Goal: Task Accomplishment & Management: Manage account settings

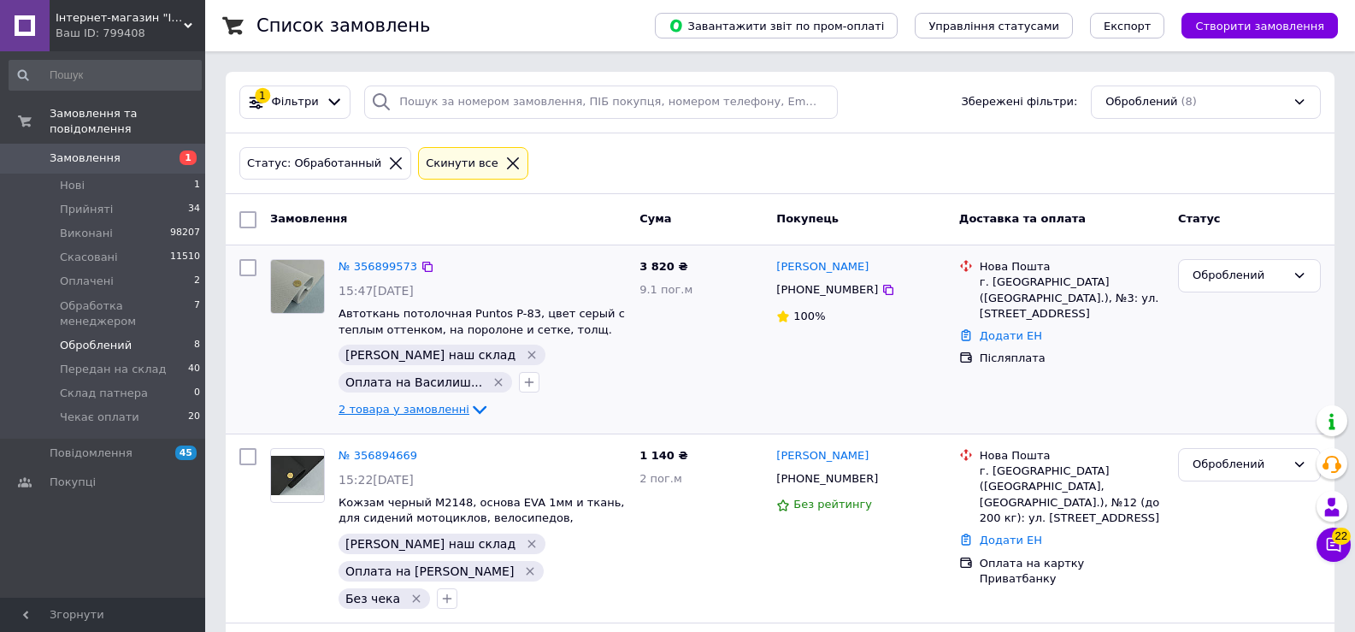
click at [446, 405] on span "2 товара у замовленні" at bounding box center [404, 409] width 131 height 13
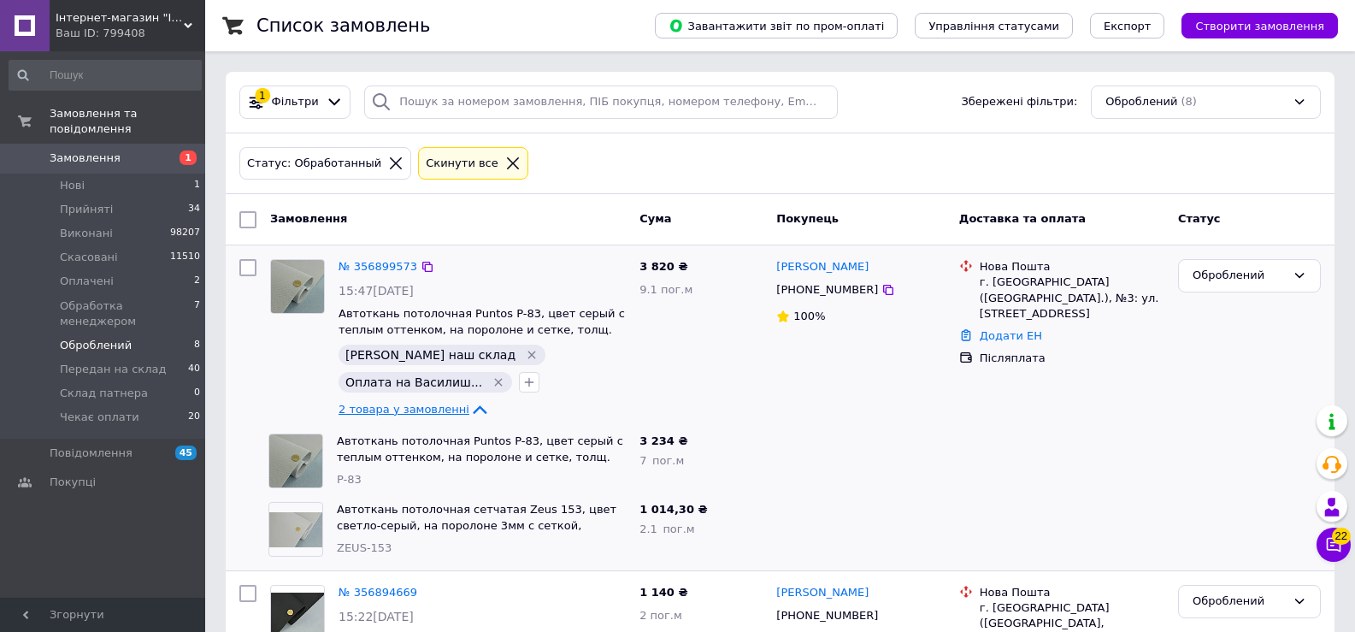
click at [446, 405] on span "2 товара у замовленні" at bounding box center [404, 409] width 131 height 13
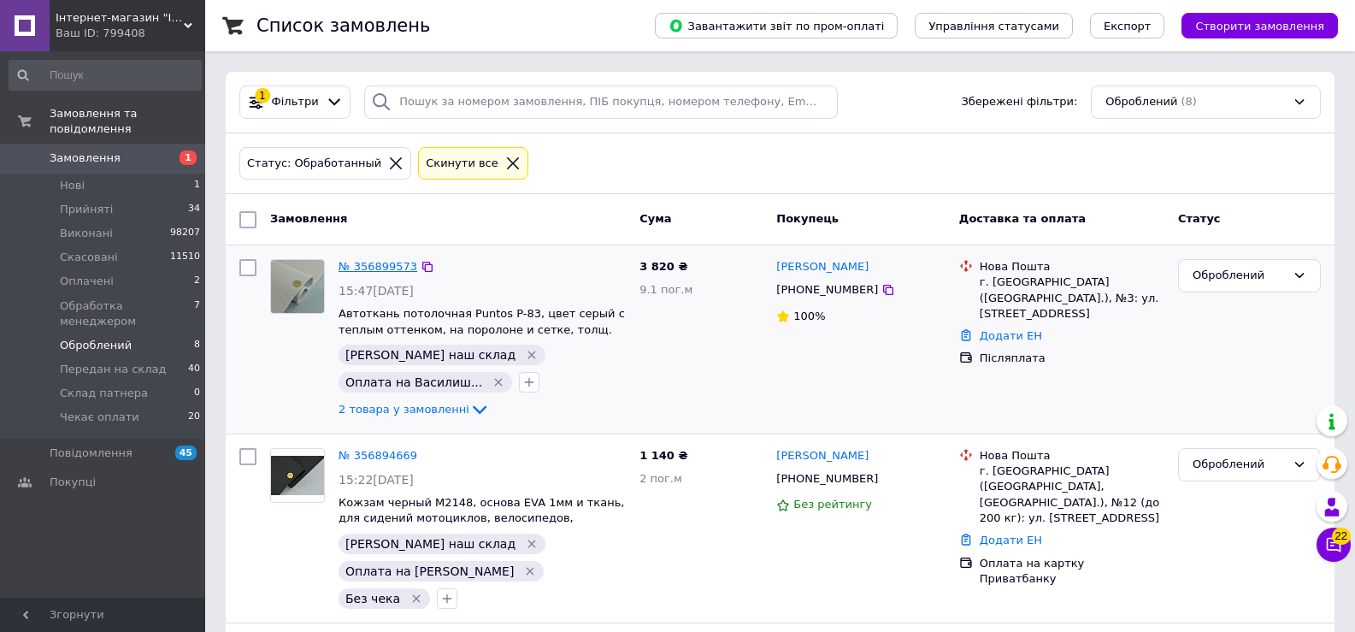
click at [376, 262] on link "№ 356899573" at bounding box center [378, 266] width 79 height 13
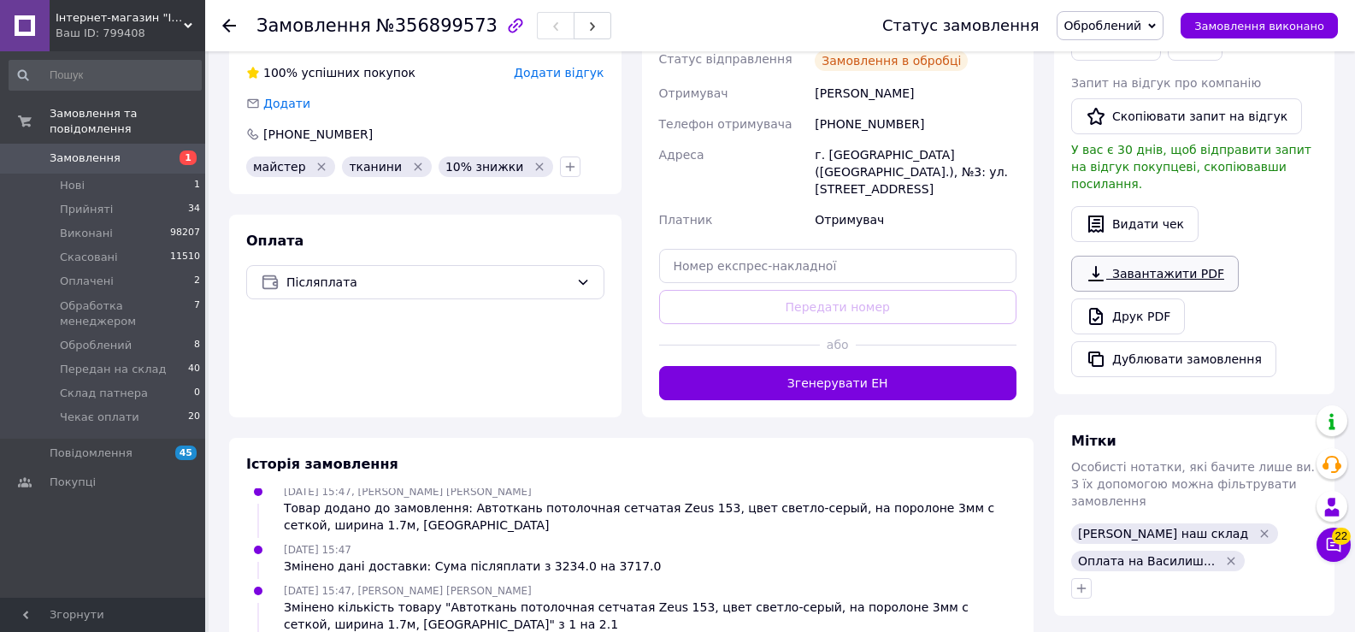
scroll to position [599, 0]
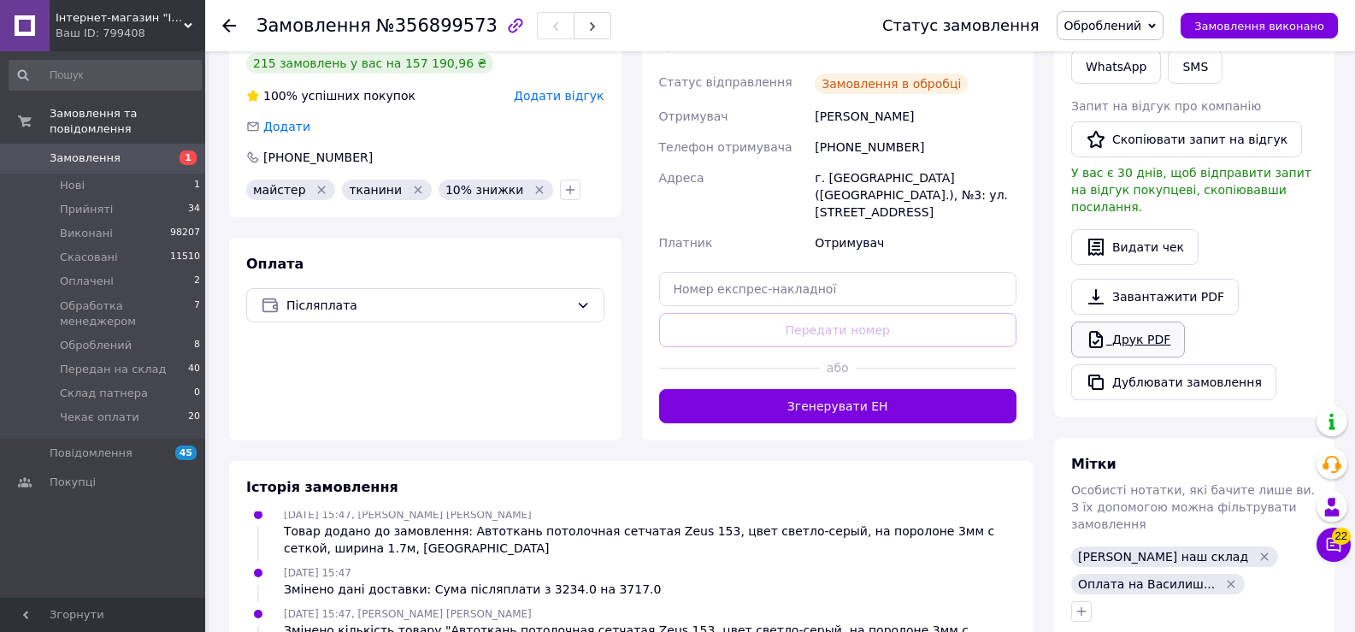
click at [1156, 330] on link "Друк PDF" at bounding box center [1128, 340] width 114 height 36
click at [1130, 21] on span "Оброблений" at bounding box center [1104, 26] width 78 height 14
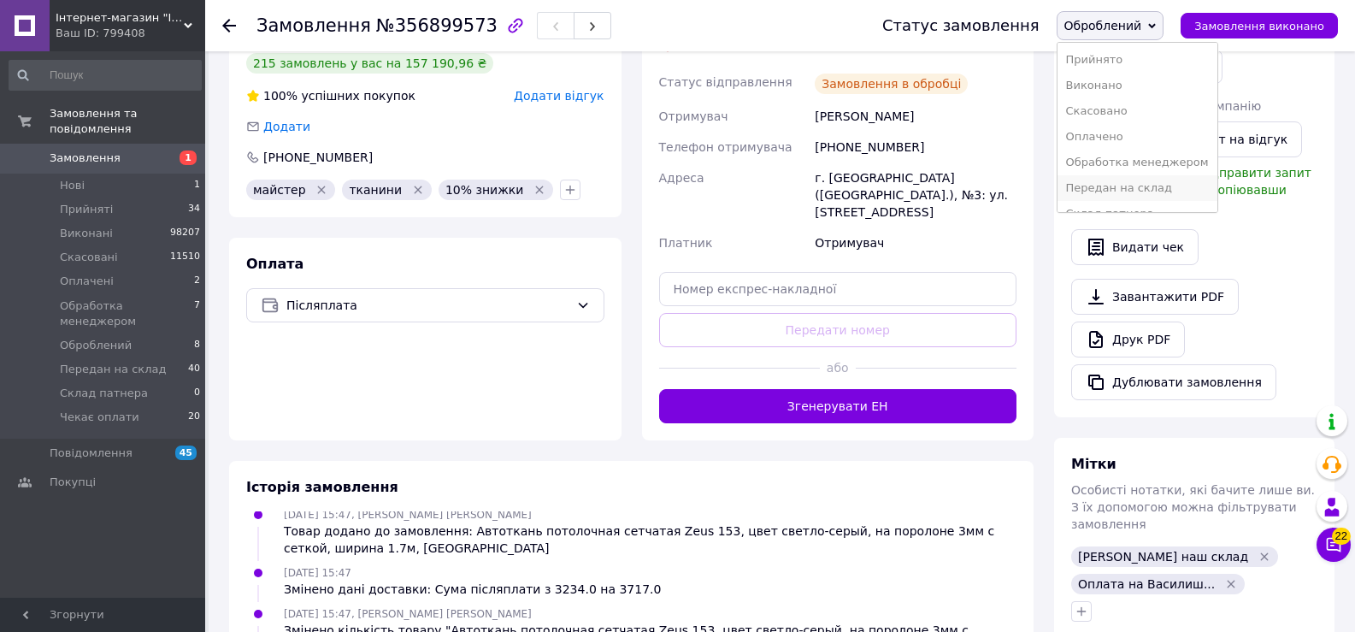
click at [1139, 190] on li "Передан на склад" at bounding box center [1138, 188] width 160 height 26
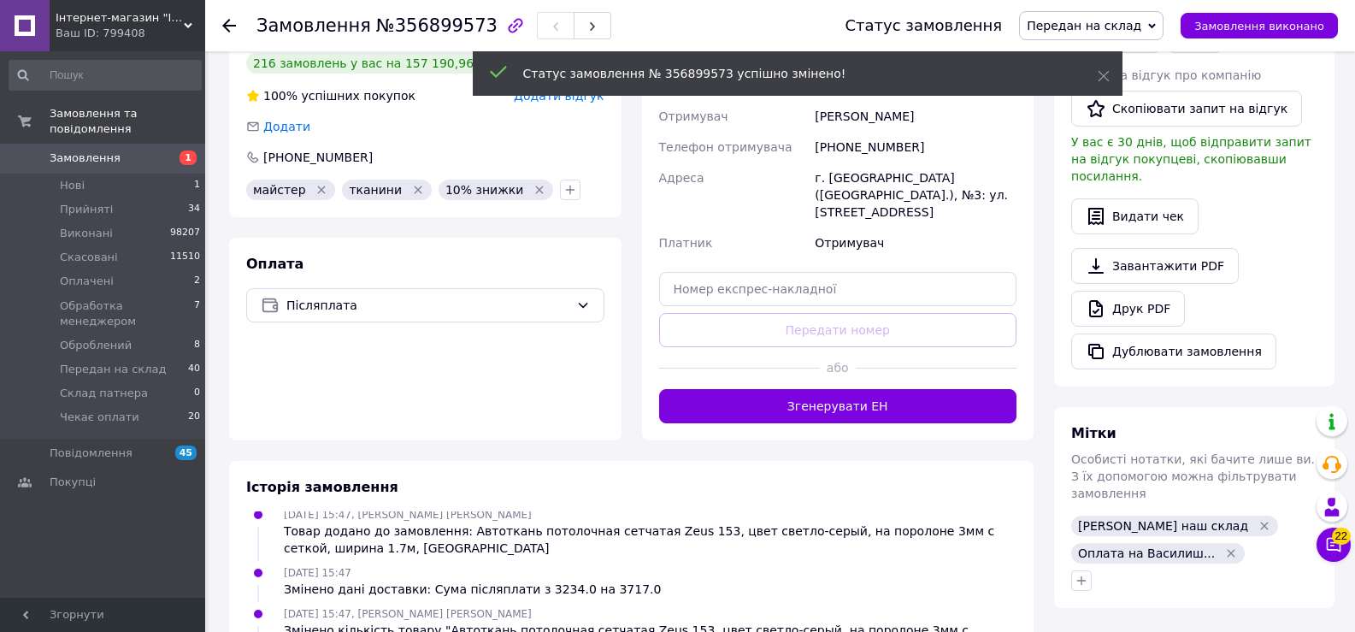
scroll to position [486, 0]
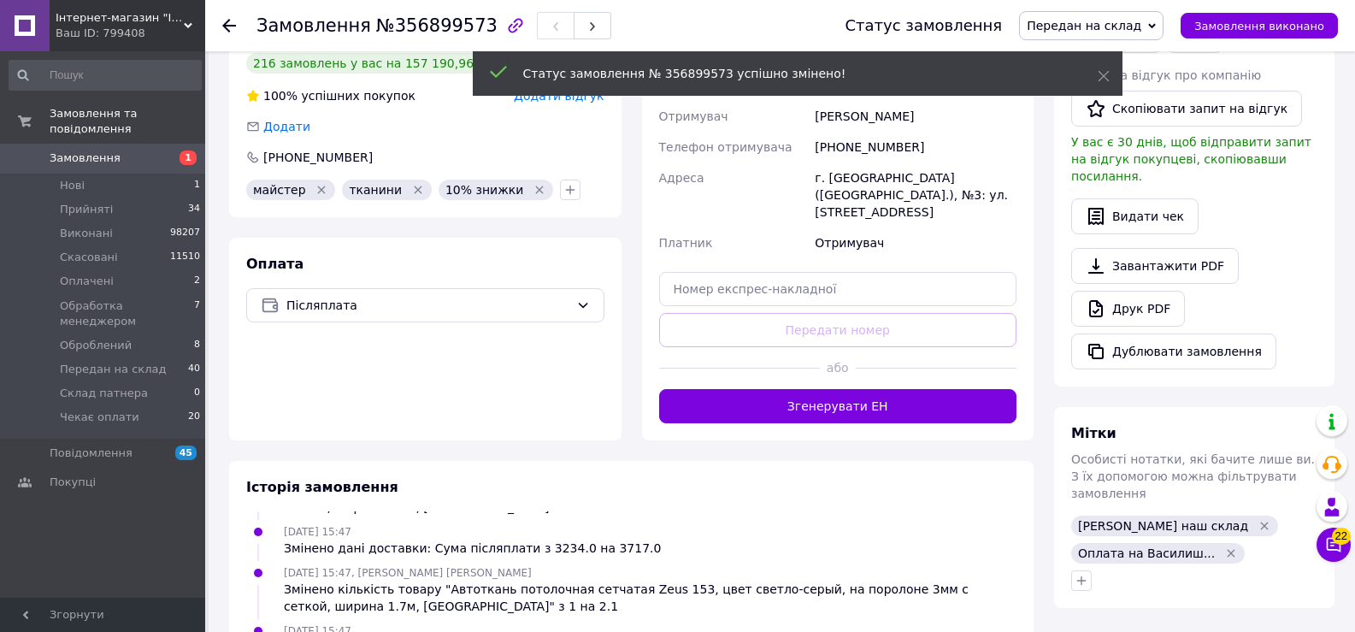
click at [224, 24] on use at bounding box center [229, 26] width 14 height 14
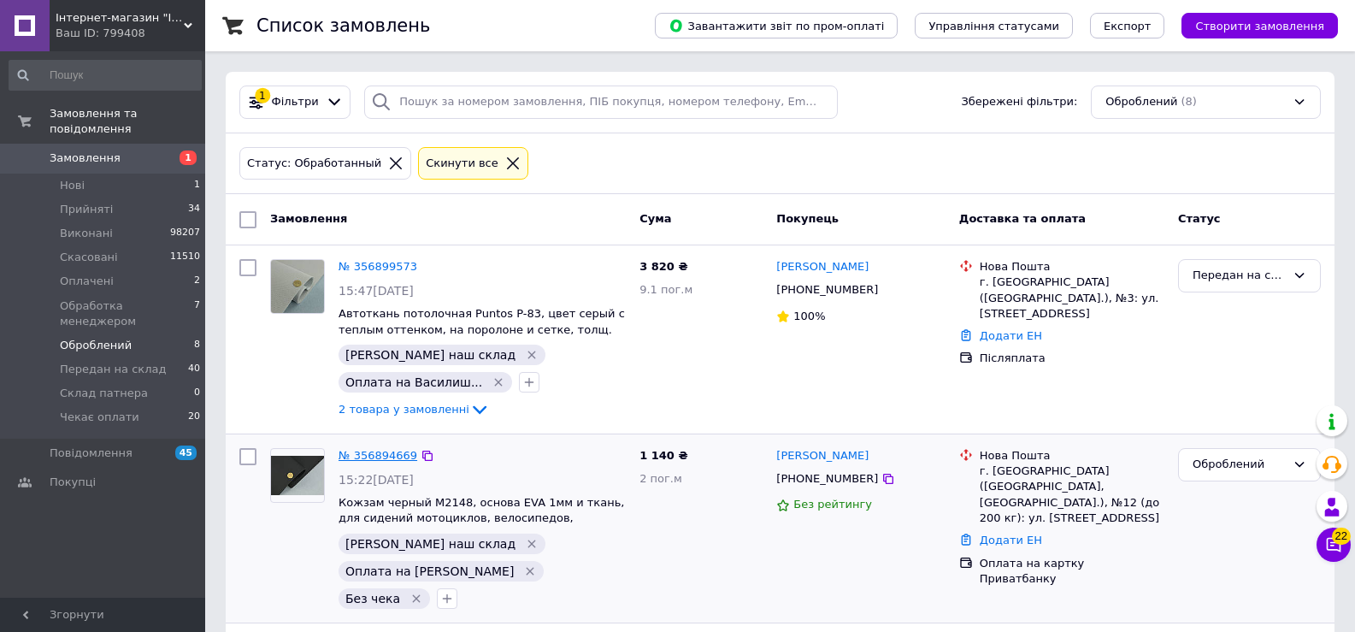
click at [377, 457] on link "№ 356894669" at bounding box center [378, 455] width 79 height 13
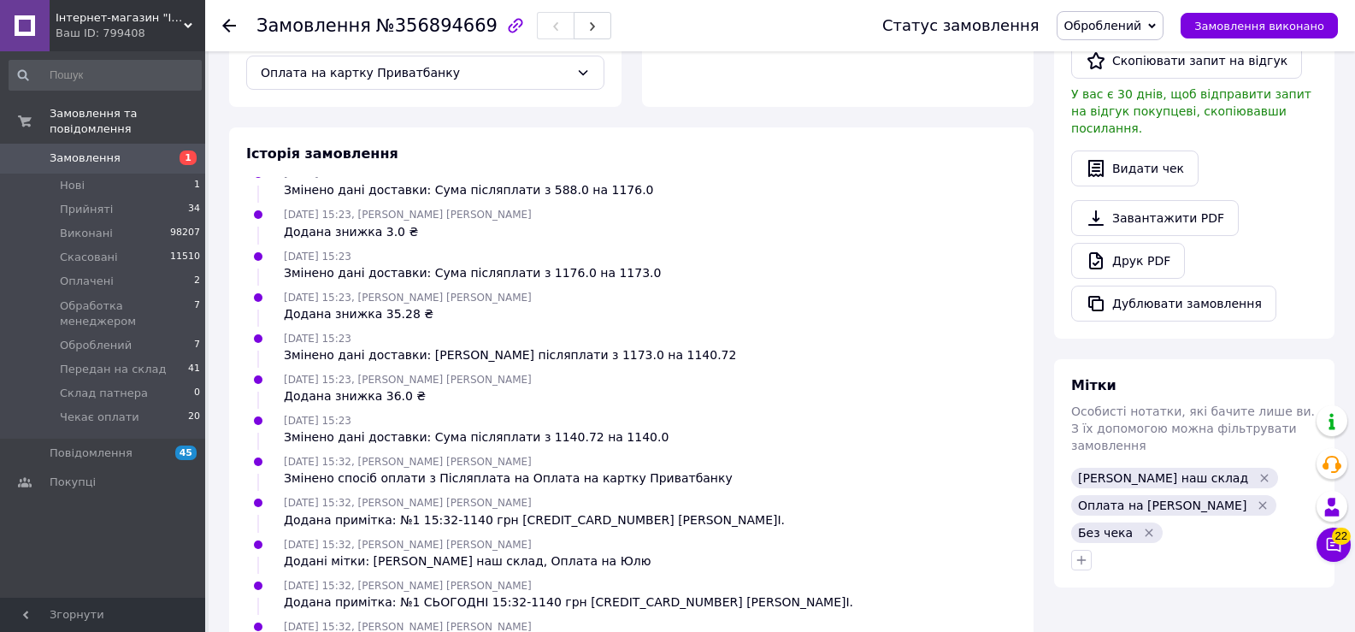
scroll to position [662, 0]
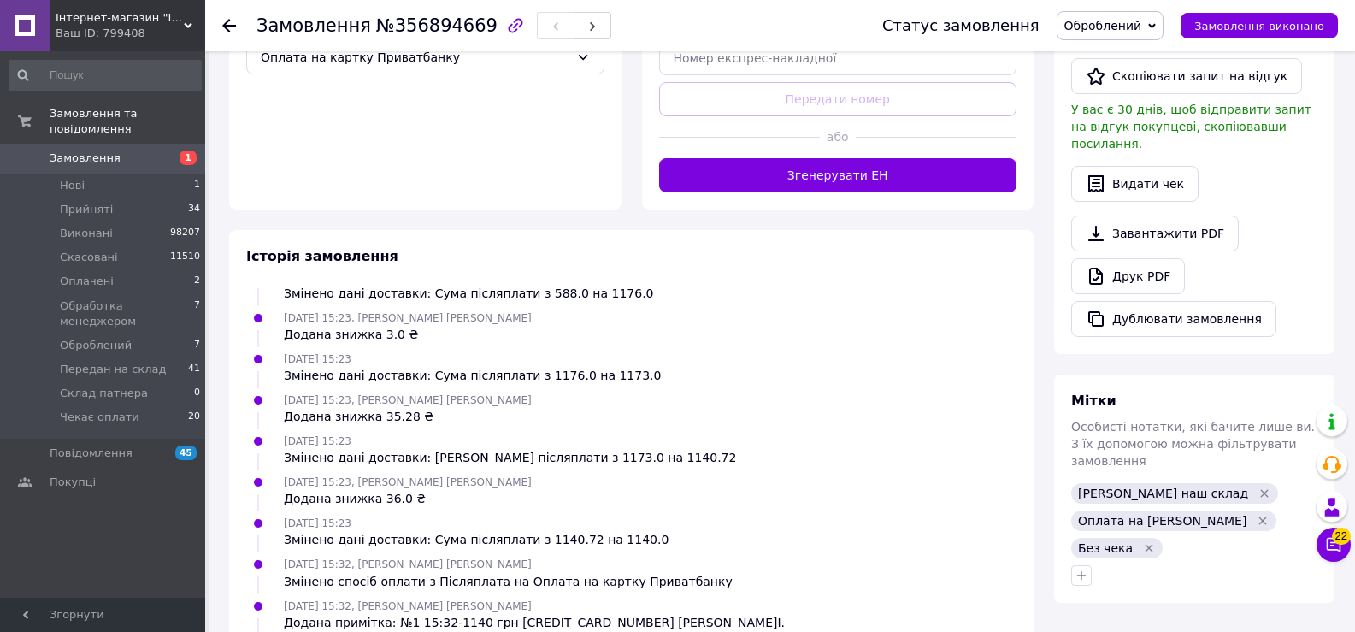
click at [1153, 236] on div "Завантажити PDF   Друк PDF   Дублювати замовлення" at bounding box center [1194, 275] width 246 height 121
click at [1163, 263] on link "Друк PDF" at bounding box center [1128, 276] width 114 height 36
click at [1116, 25] on span "Оброблений" at bounding box center [1104, 26] width 78 height 14
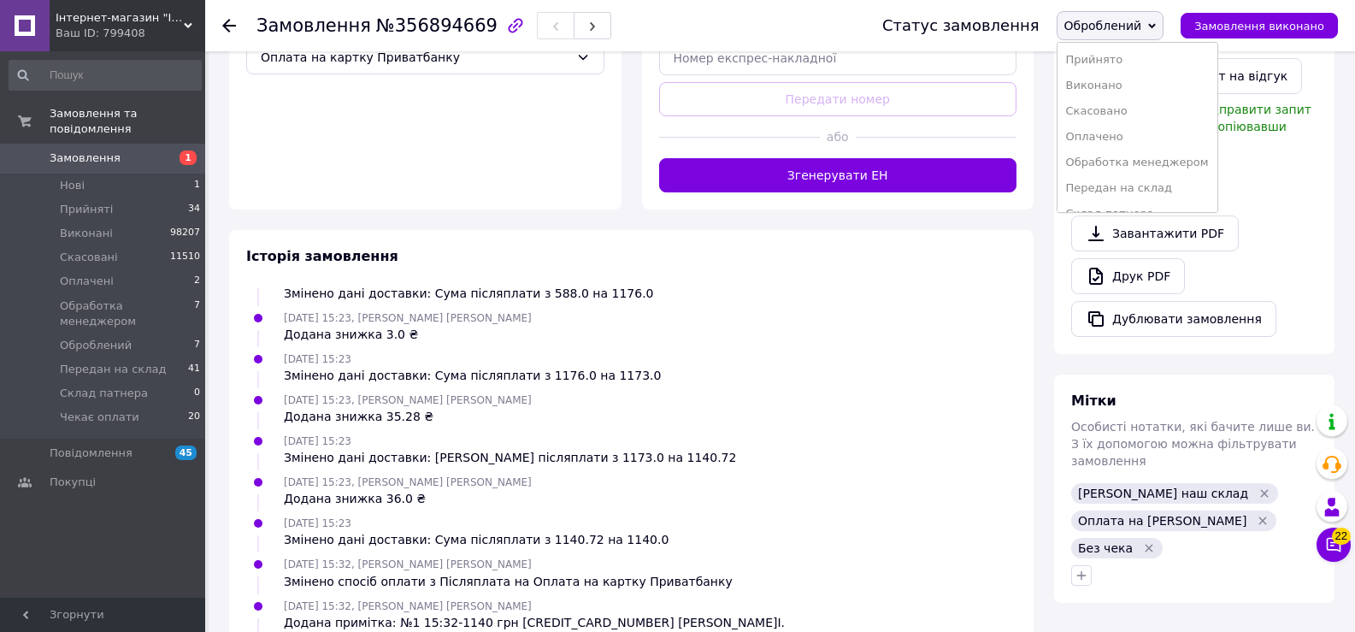
click at [1120, 193] on li "Передан на склад" at bounding box center [1138, 188] width 160 height 26
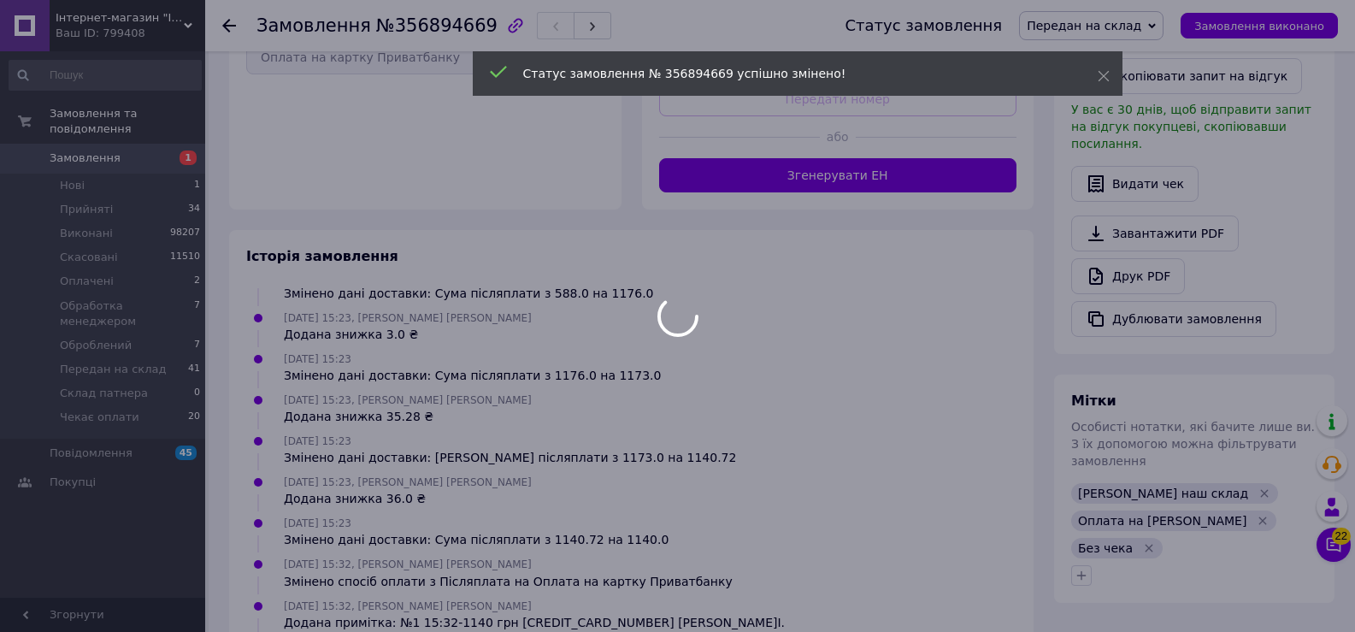
scroll to position [352, 0]
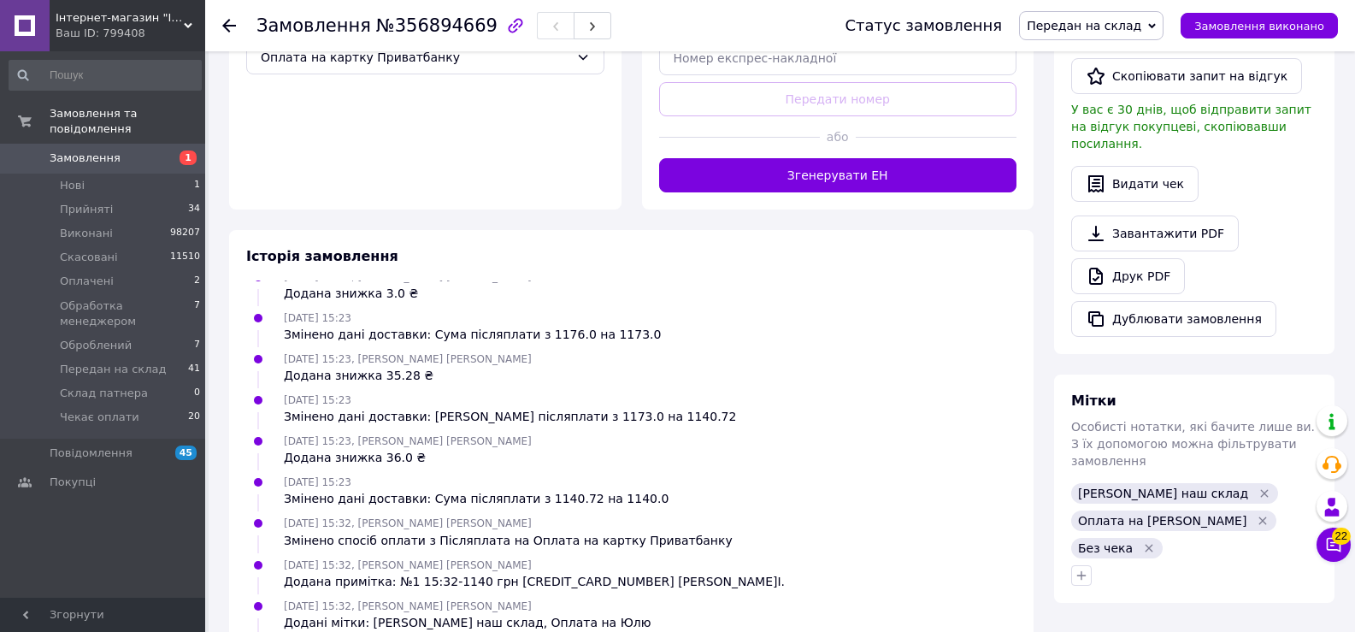
click at [233, 25] on use at bounding box center [229, 26] width 14 height 14
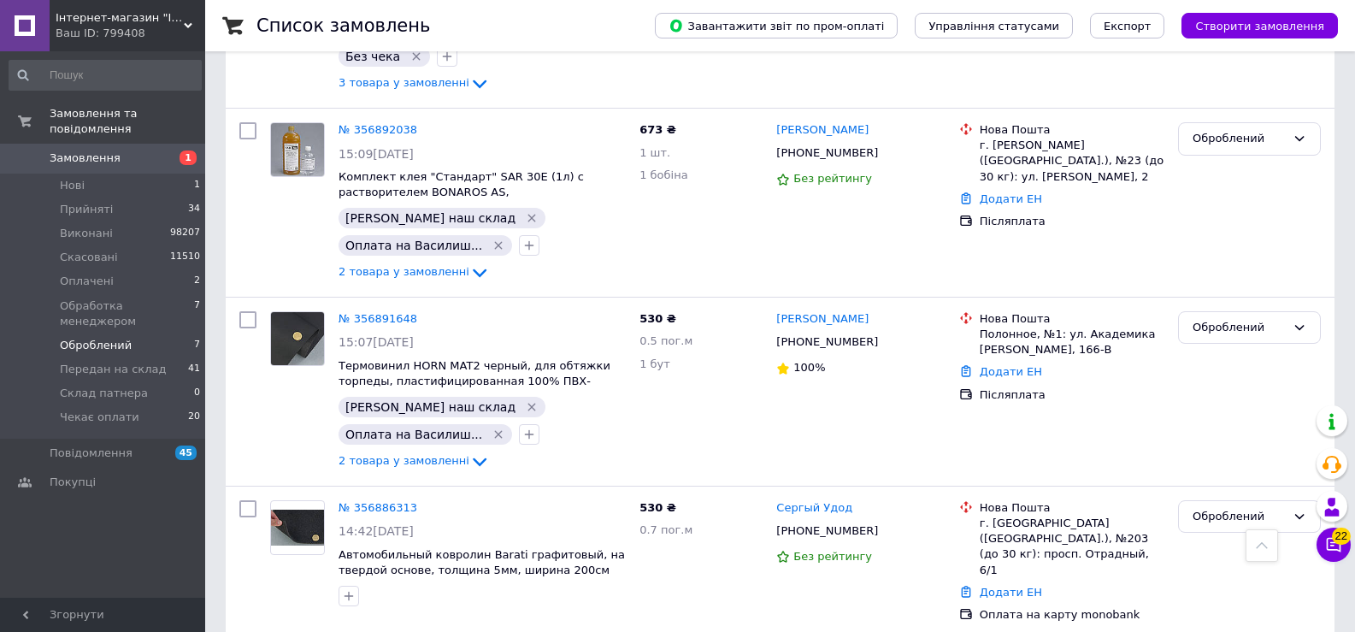
scroll to position [599, 0]
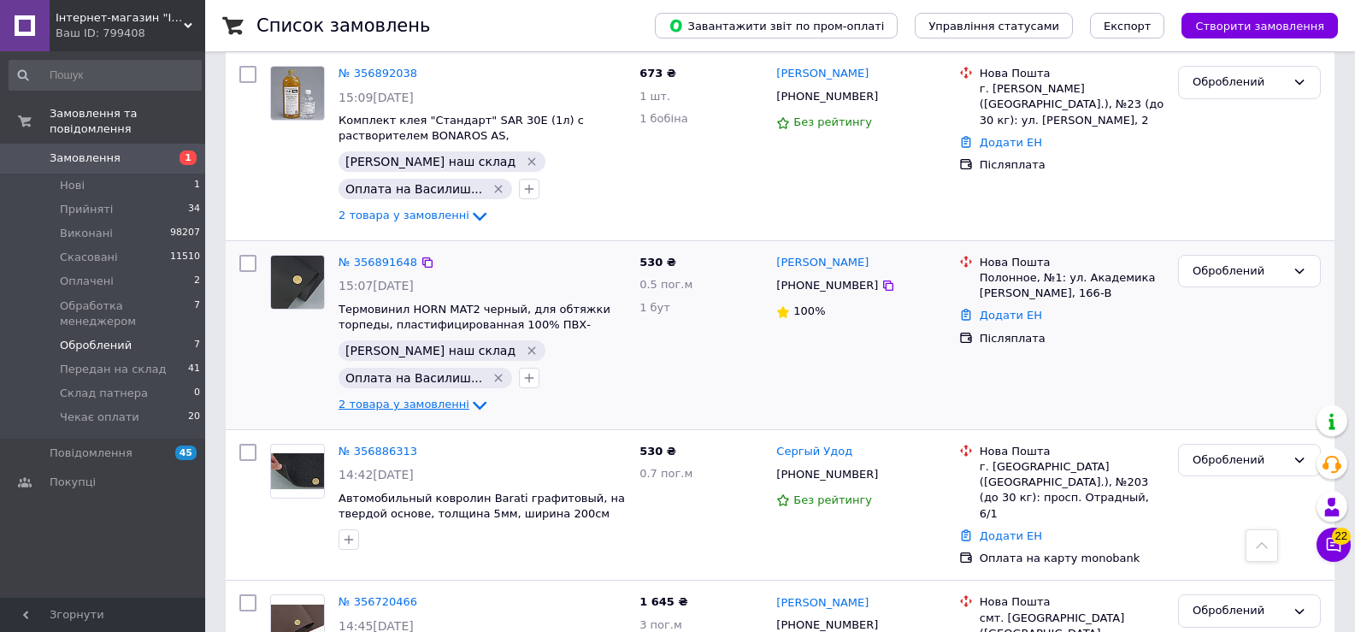
click at [469, 395] on icon at bounding box center [479, 405] width 21 height 21
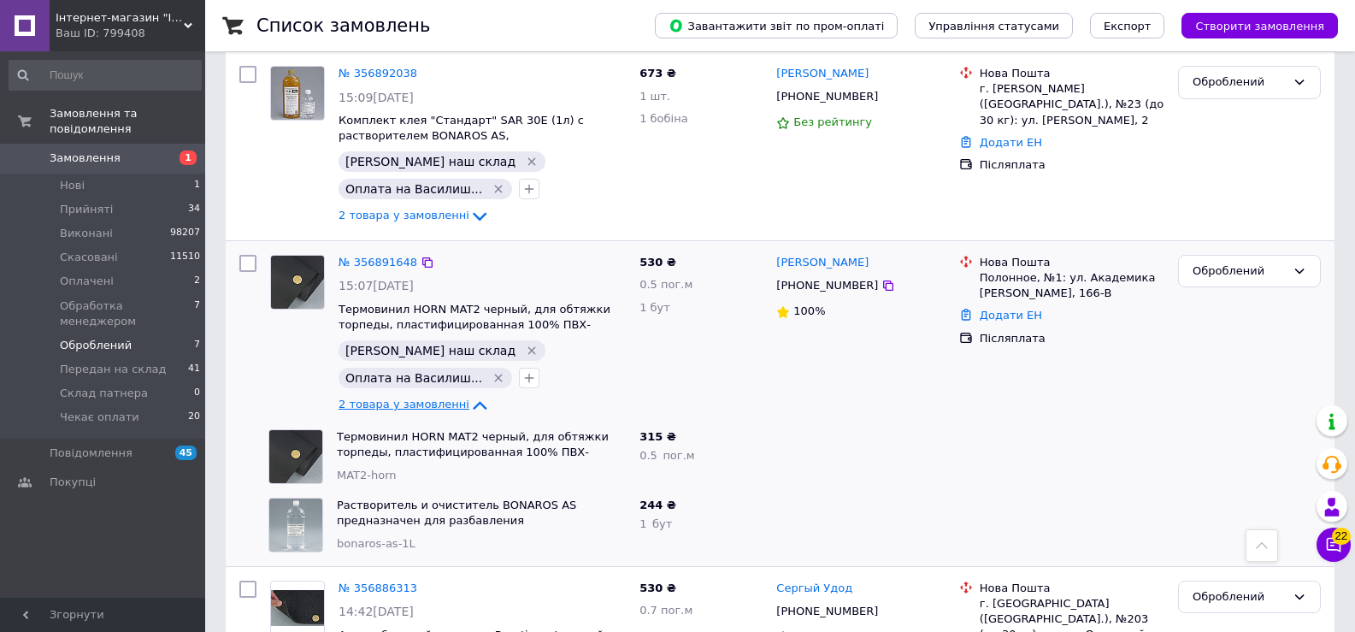
click at [469, 395] on icon at bounding box center [479, 405] width 21 height 21
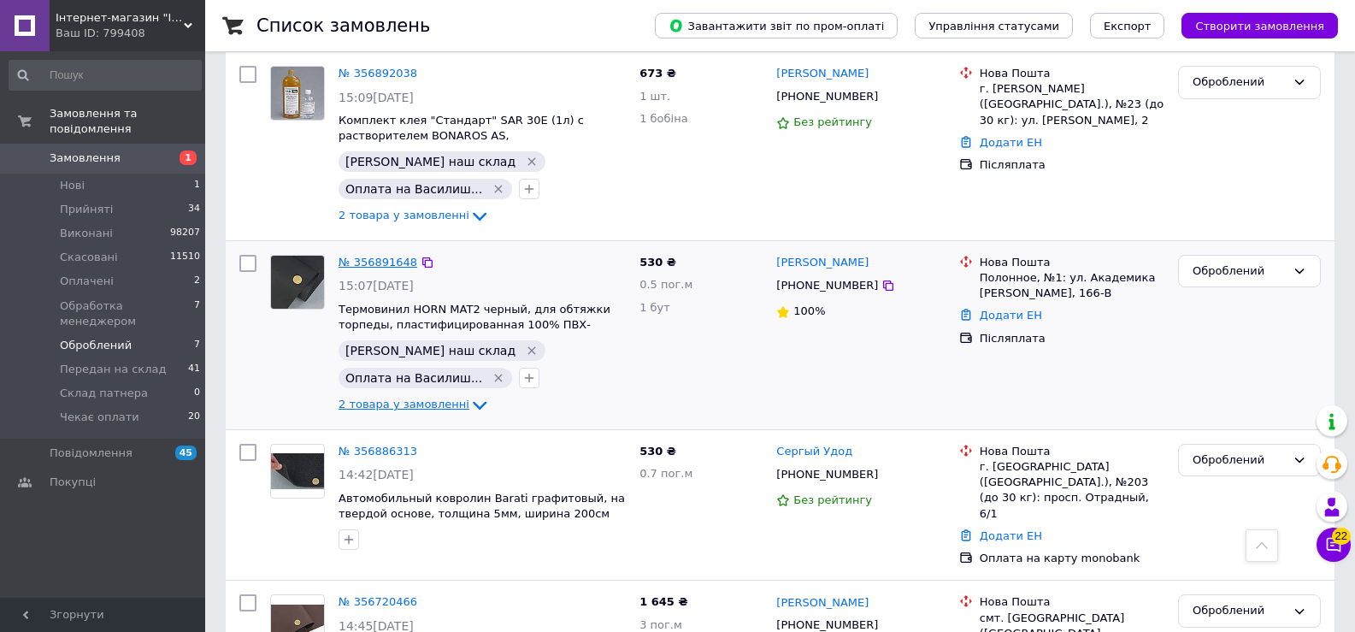
click at [369, 256] on link "№ 356891648" at bounding box center [378, 262] width 79 height 13
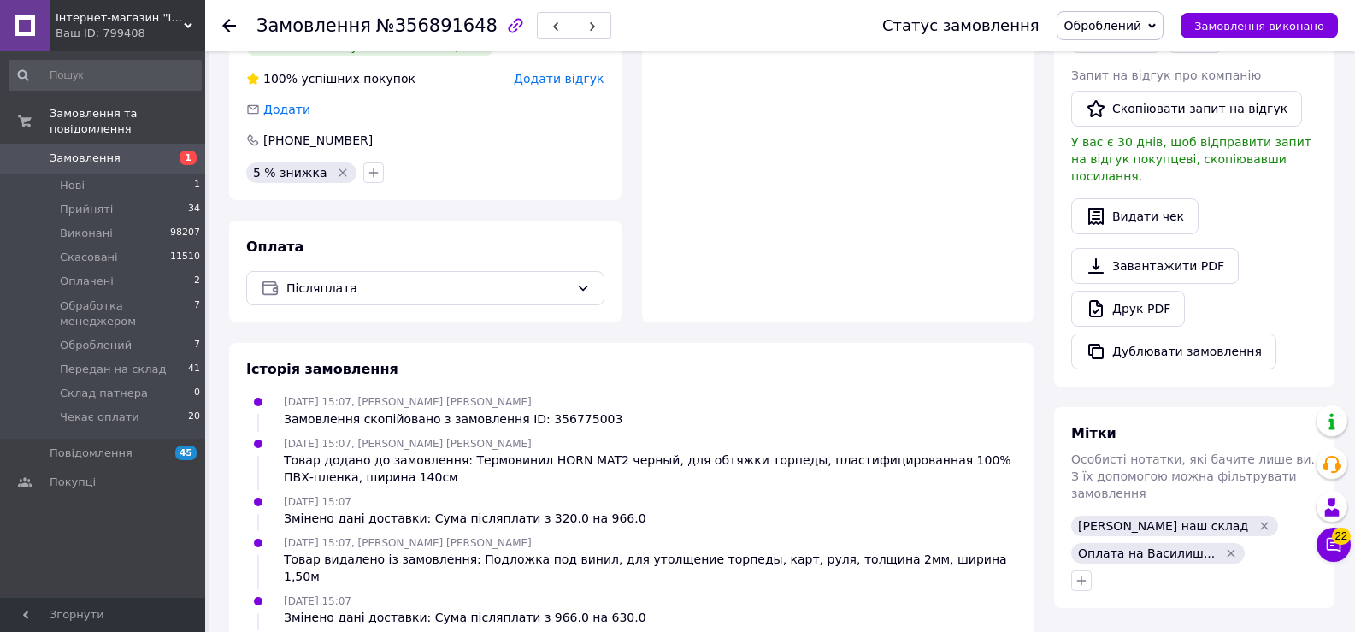
scroll to position [352, 0]
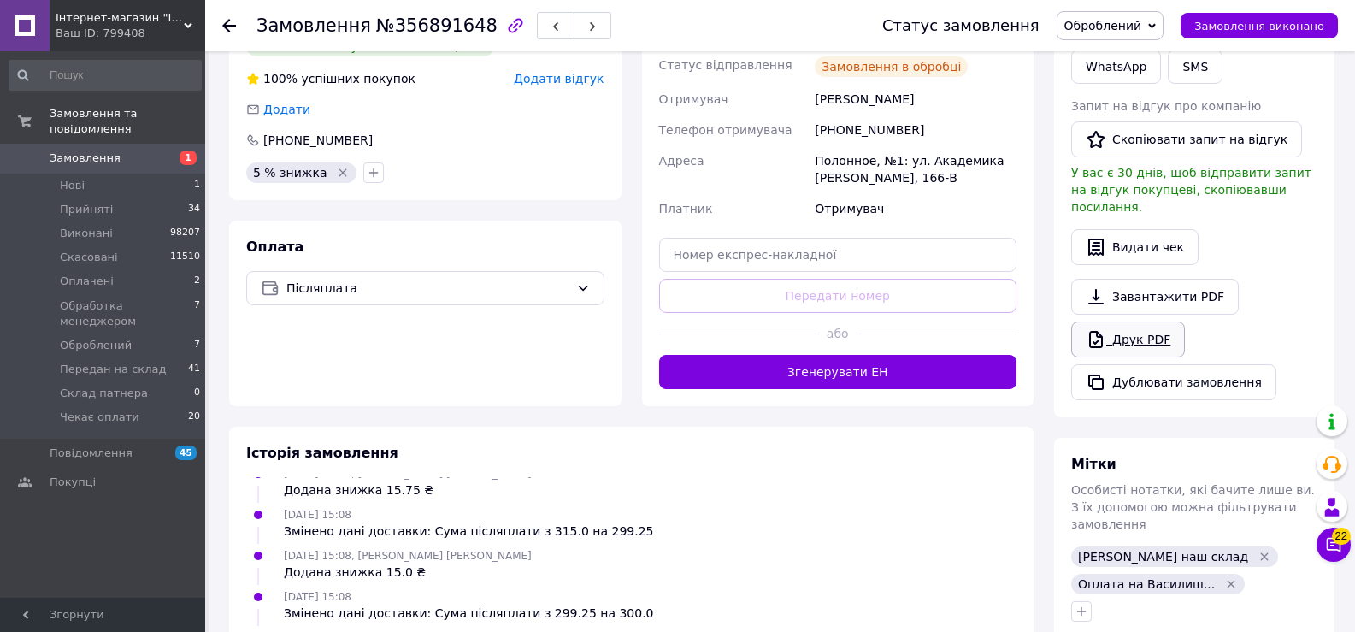
click at [1105, 329] on icon at bounding box center [1096, 339] width 21 height 21
click at [1152, 15] on span "Оброблений" at bounding box center [1111, 25] width 108 height 29
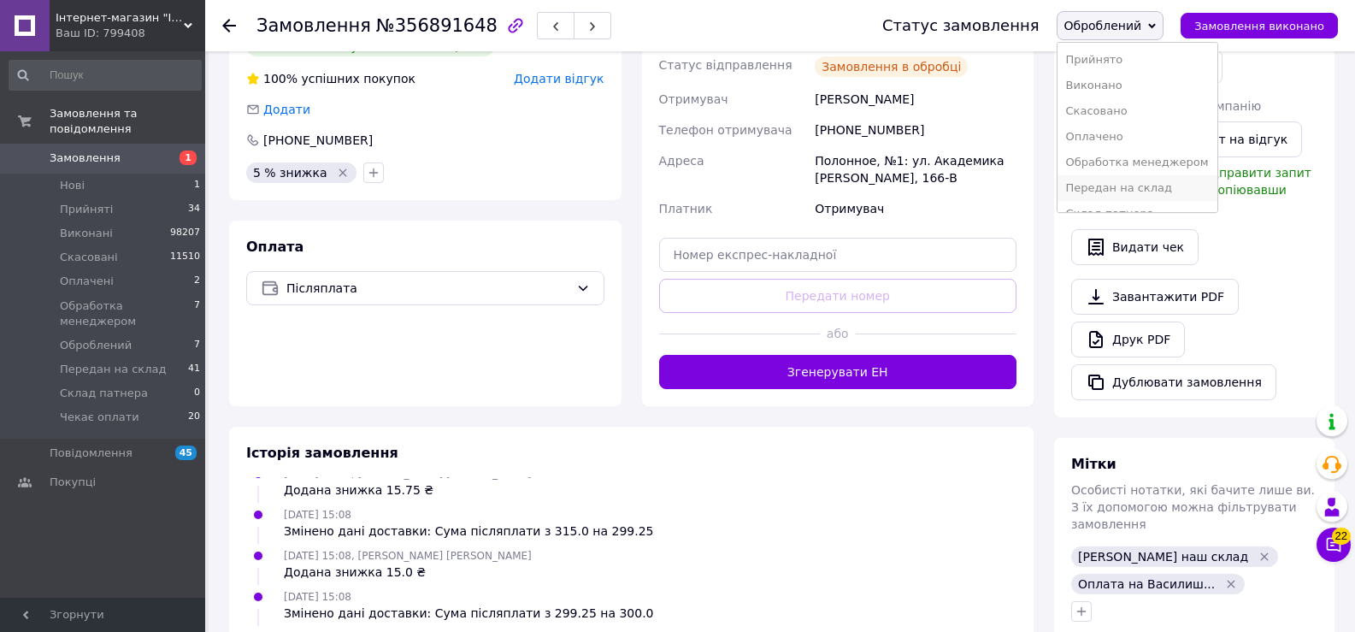
click at [1177, 186] on li "Передан на склад" at bounding box center [1138, 188] width 160 height 26
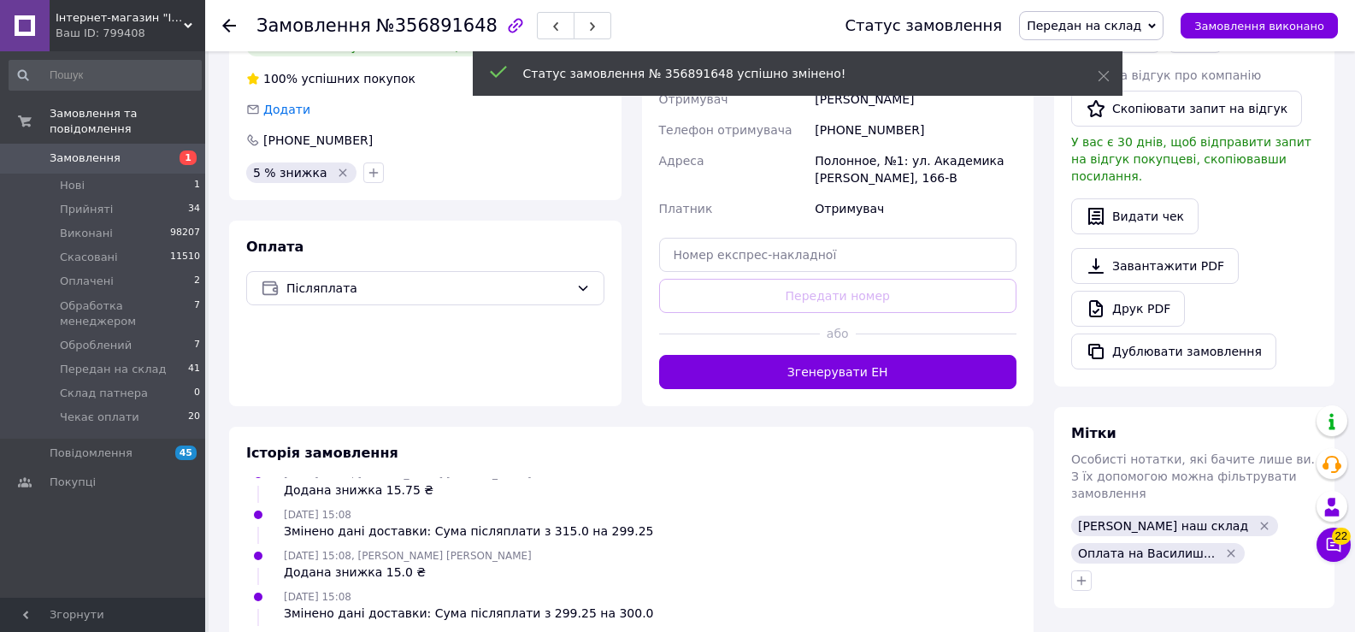
scroll to position [393, 0]
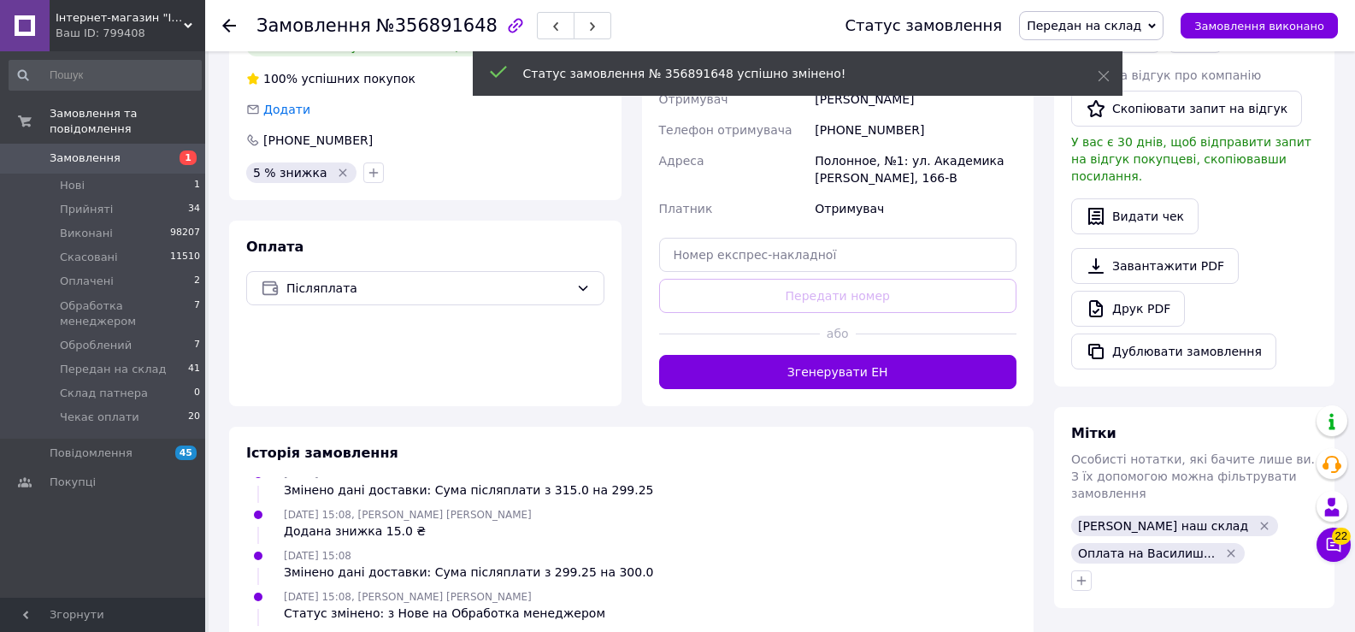
click at [228, 26] on use at bounding box center [229, 26] width 14 height 14
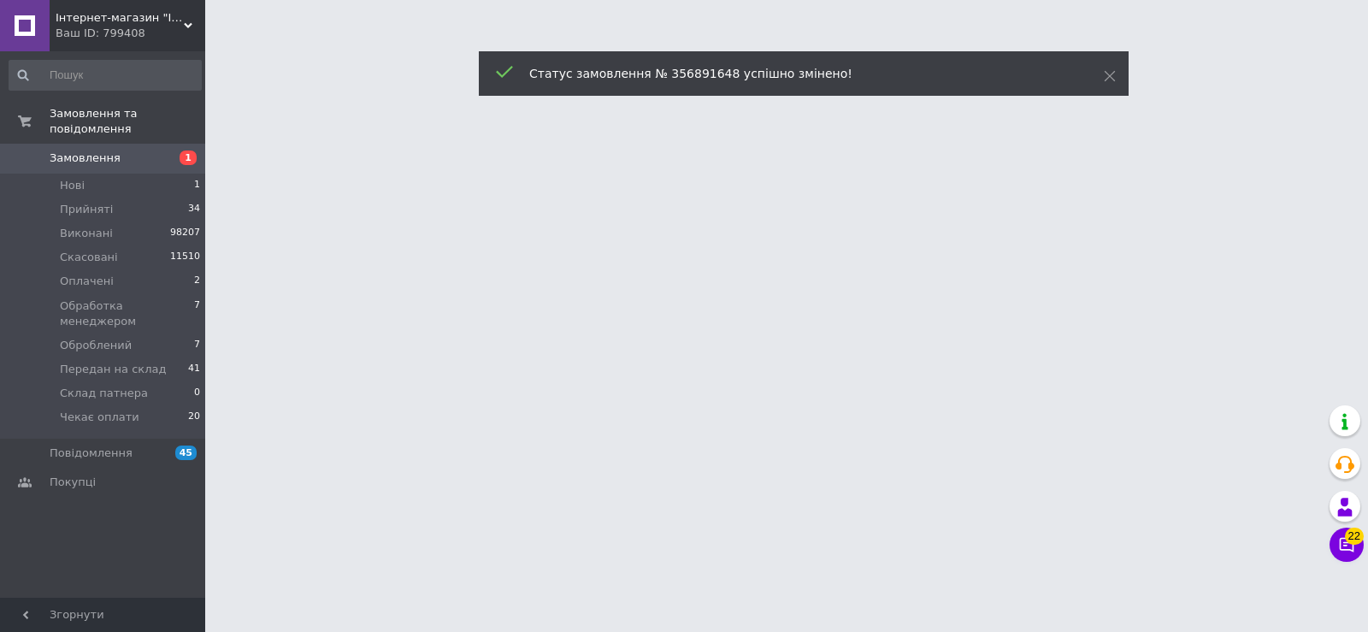
click at [228, 26] on div at bounding box center [684, 21] width 1368 height 43
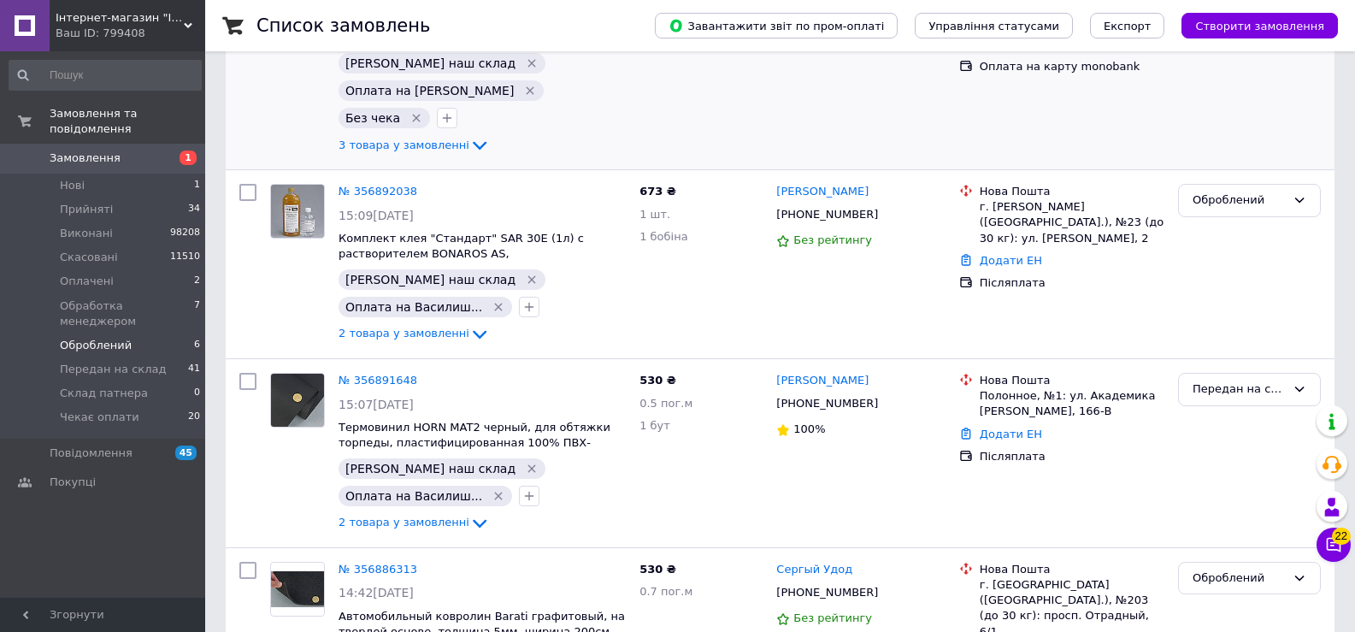
scroll to position [86, 0]
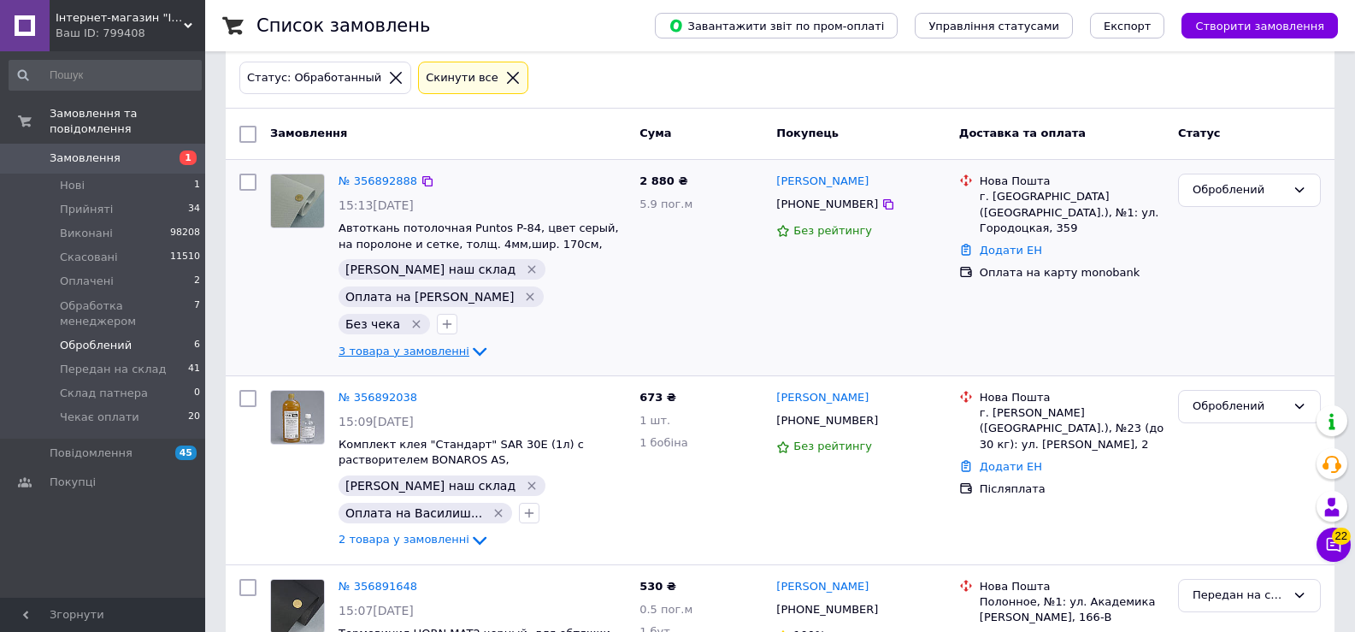
click at [445, 345] on span "3 товара у замовленні" at bounding box center [404, 351] width 131 height 13
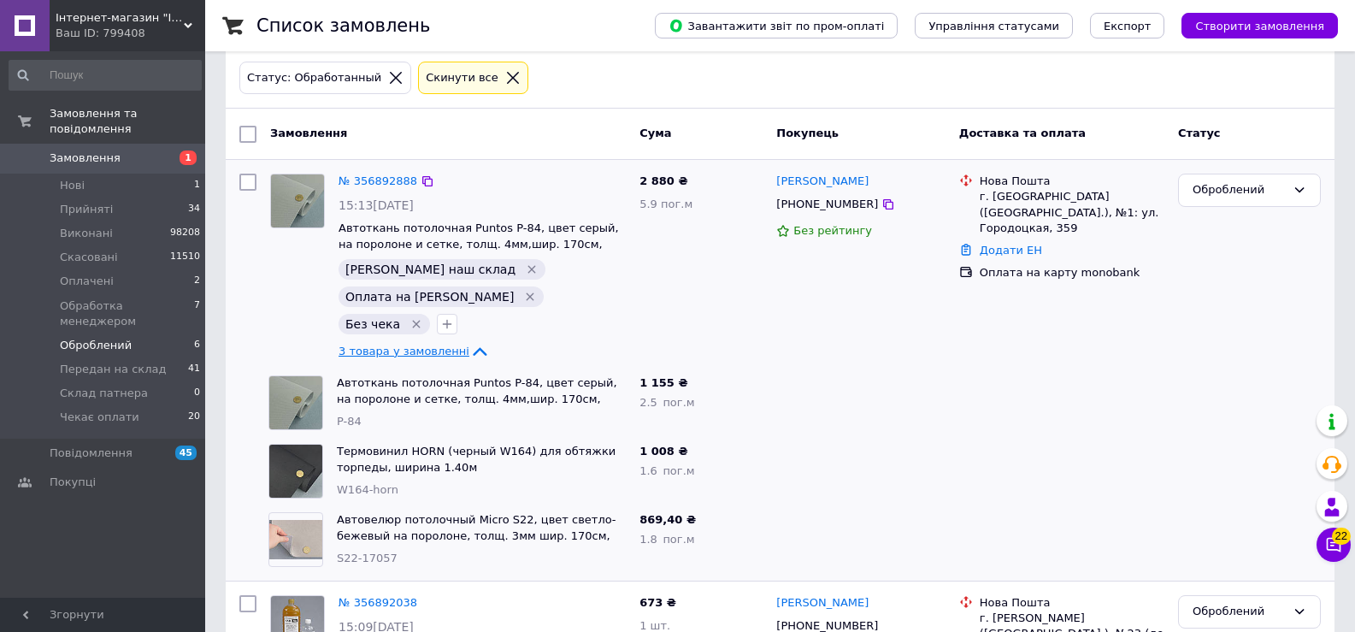
click at [444, 345] on span "3 товара у замовленні" at bounding box center [404, 351] width 131 height 13
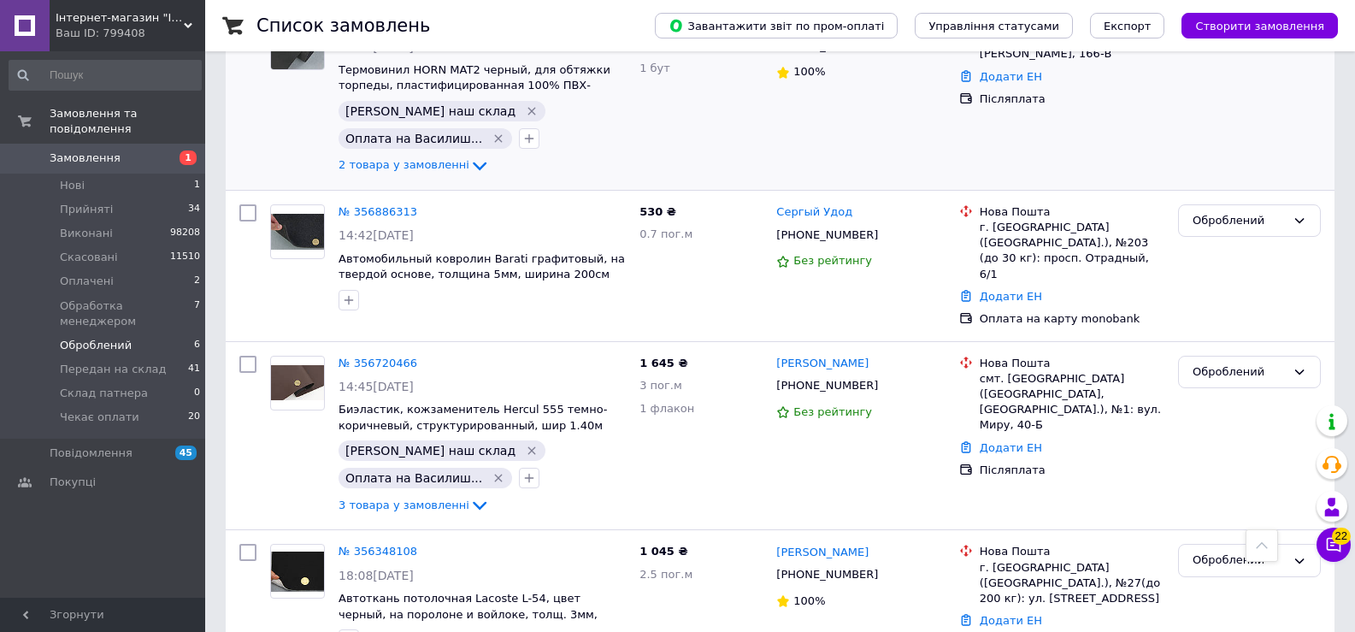
scroll to position [658, 0]
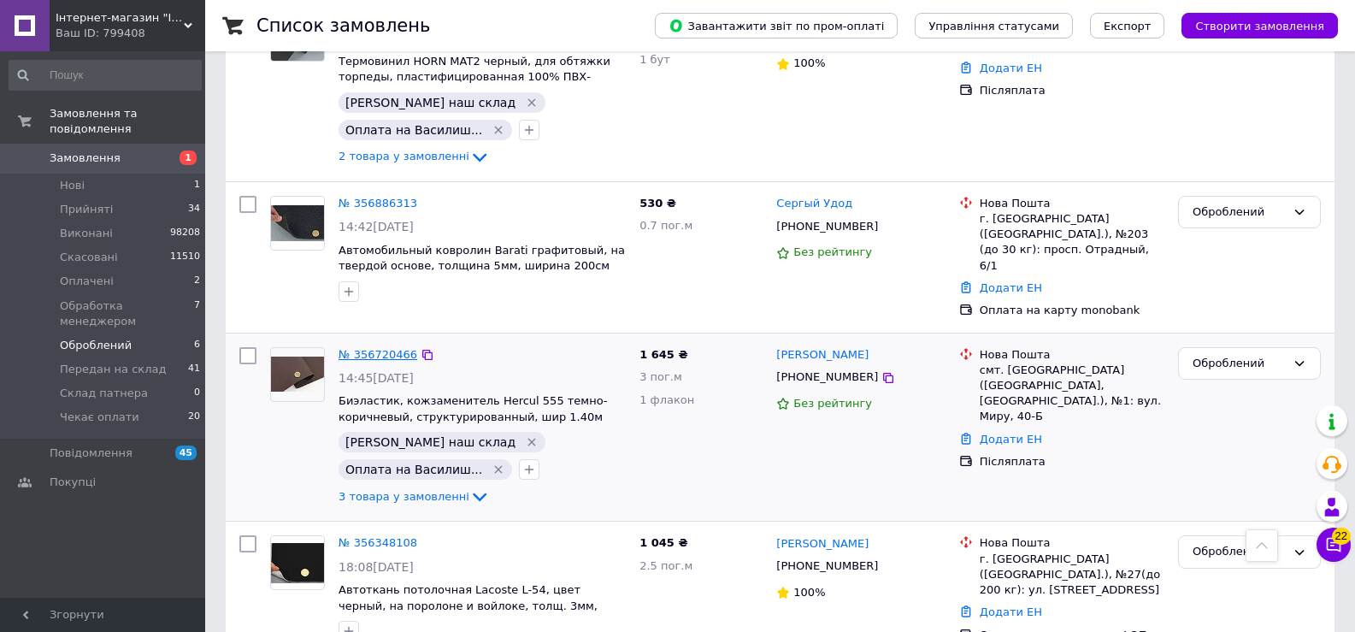
click at [387, 348] on link "№ 356720466" at bounding box center [378, 354] width 79 height 13
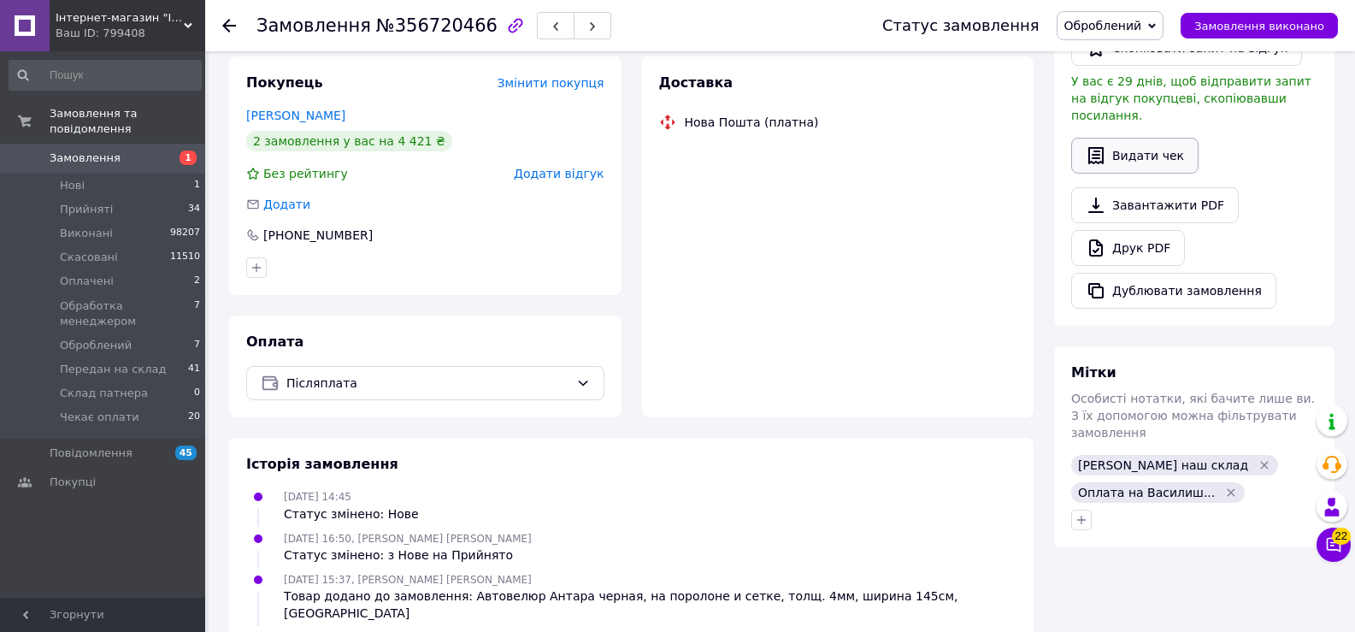
scroll to position [17, 0]
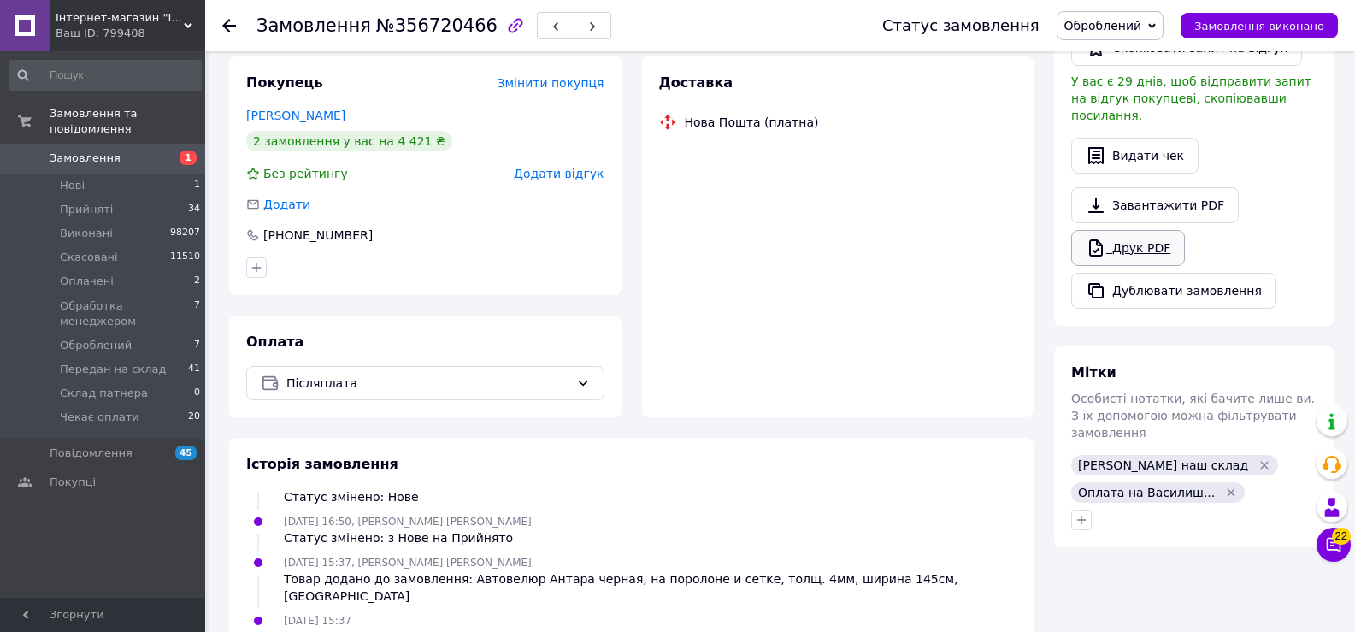
click at [1154, 235] on link "Друк PDF" at bounding box center [1128, 248] width 114 height 36
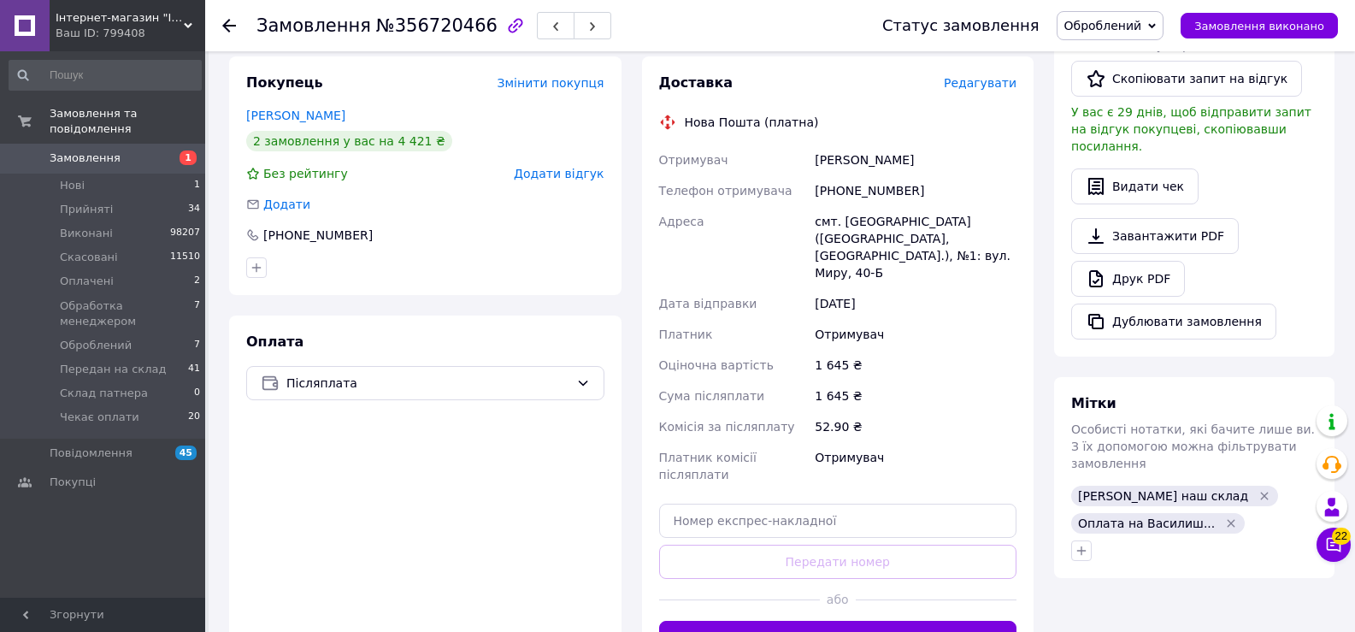
click at [1165, 16] on span "Оброблений" at bounding box center [1111, 25] width 108 height 29
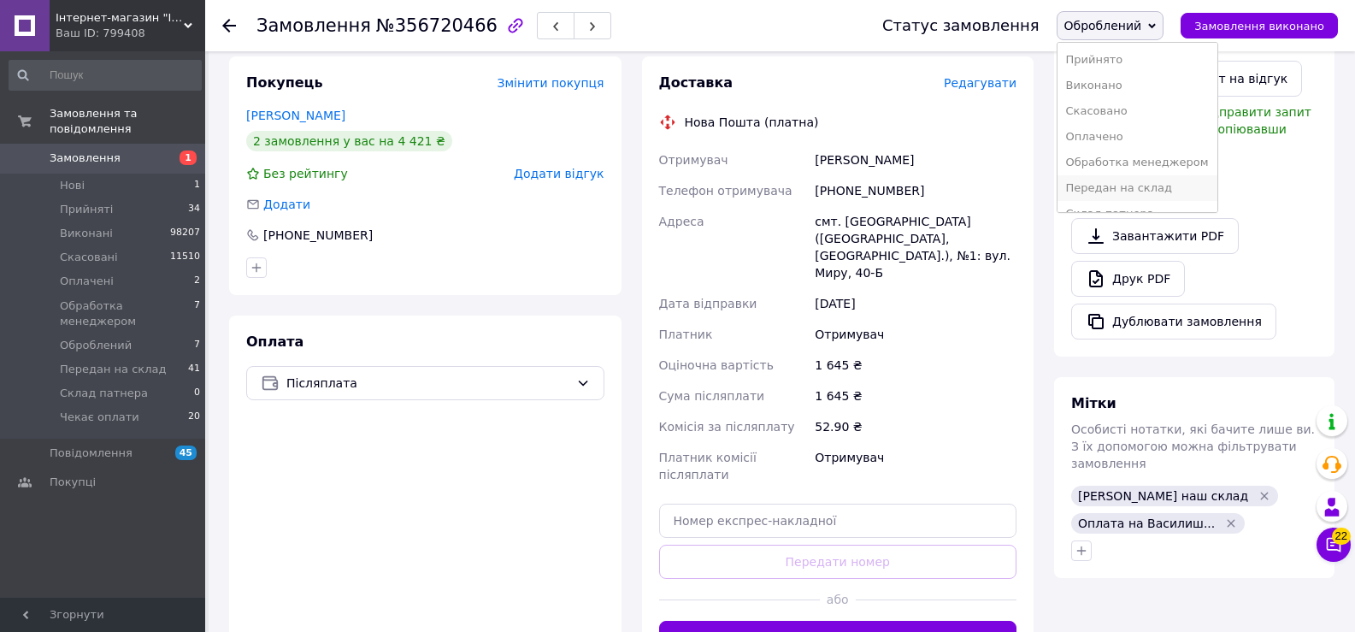
click at [1179, 191] on li "Передан на склад" at bounding box center [1138, 188] width 160 height 26
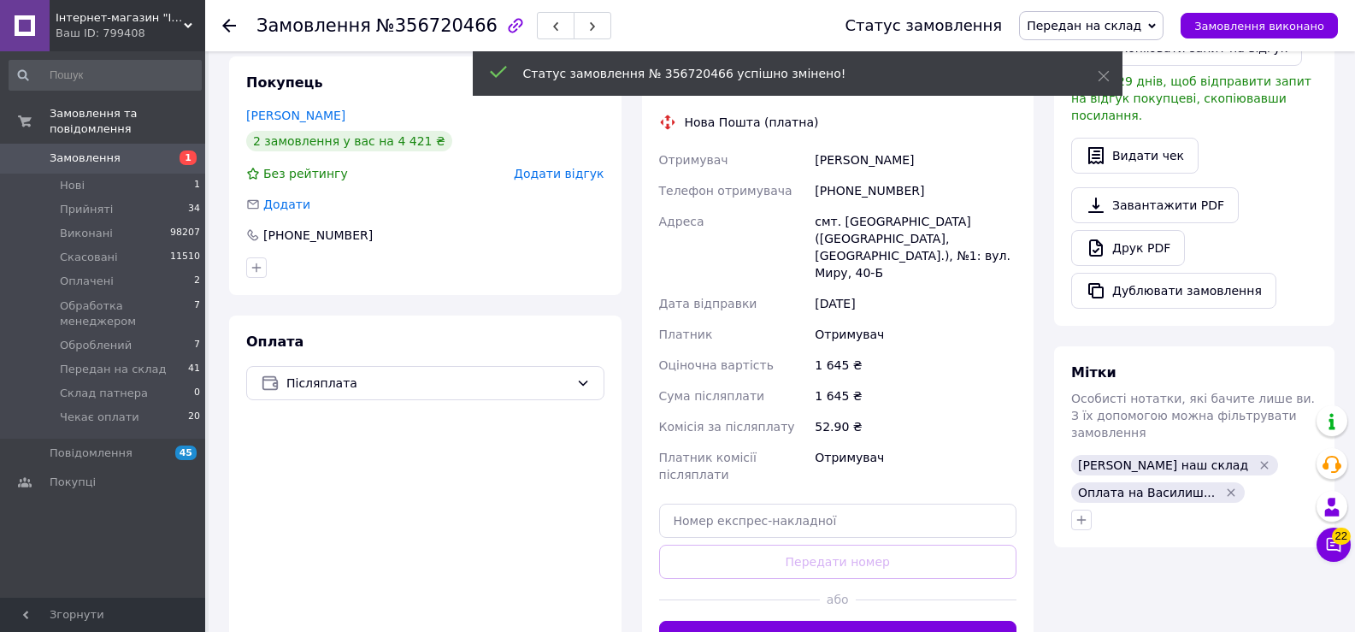
scroll to position [58, 0]
click at [232, 24] on icon at bounding box center [229, 26] width 14 height 14
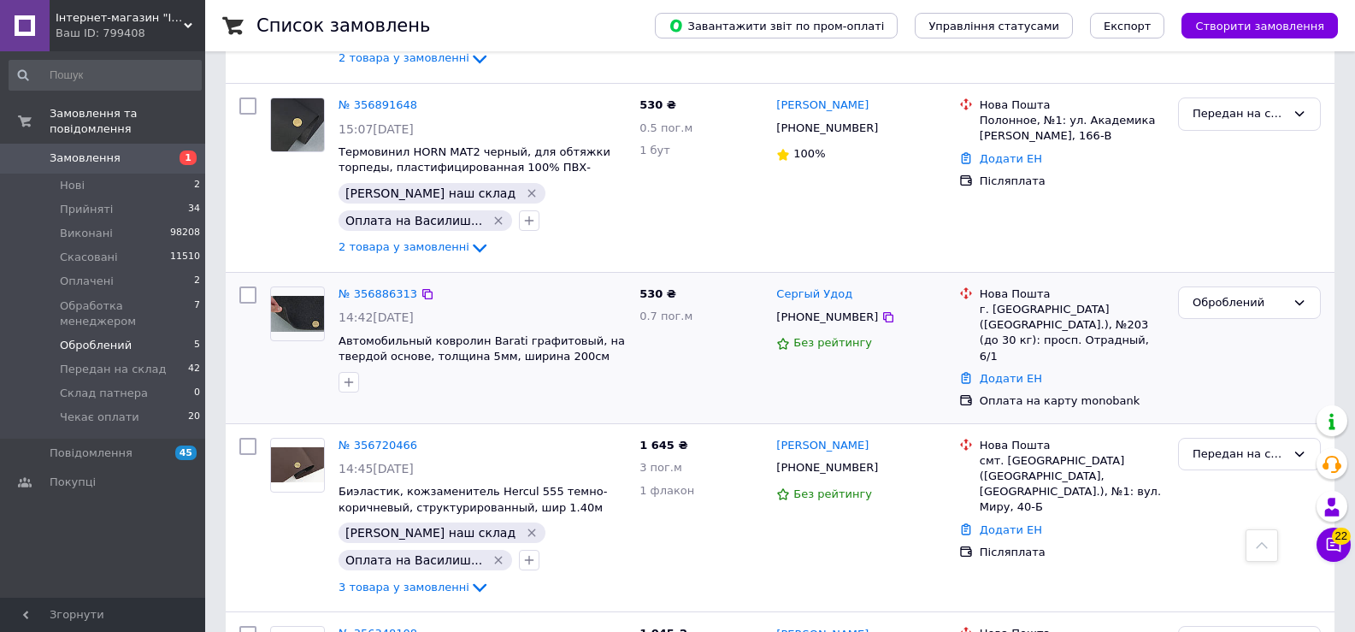
scroll to position [658, 0]
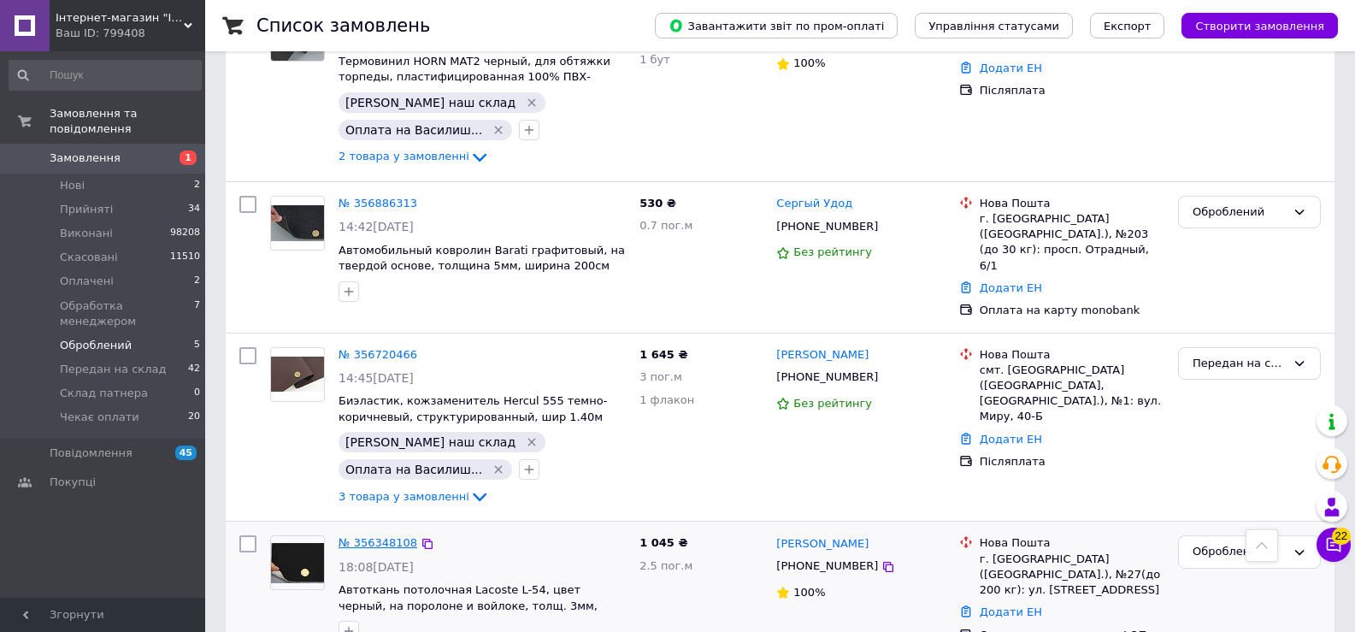
click at [382, 536] on link "№ 356348108" at bounding box center [378, 542] width 79 height 13
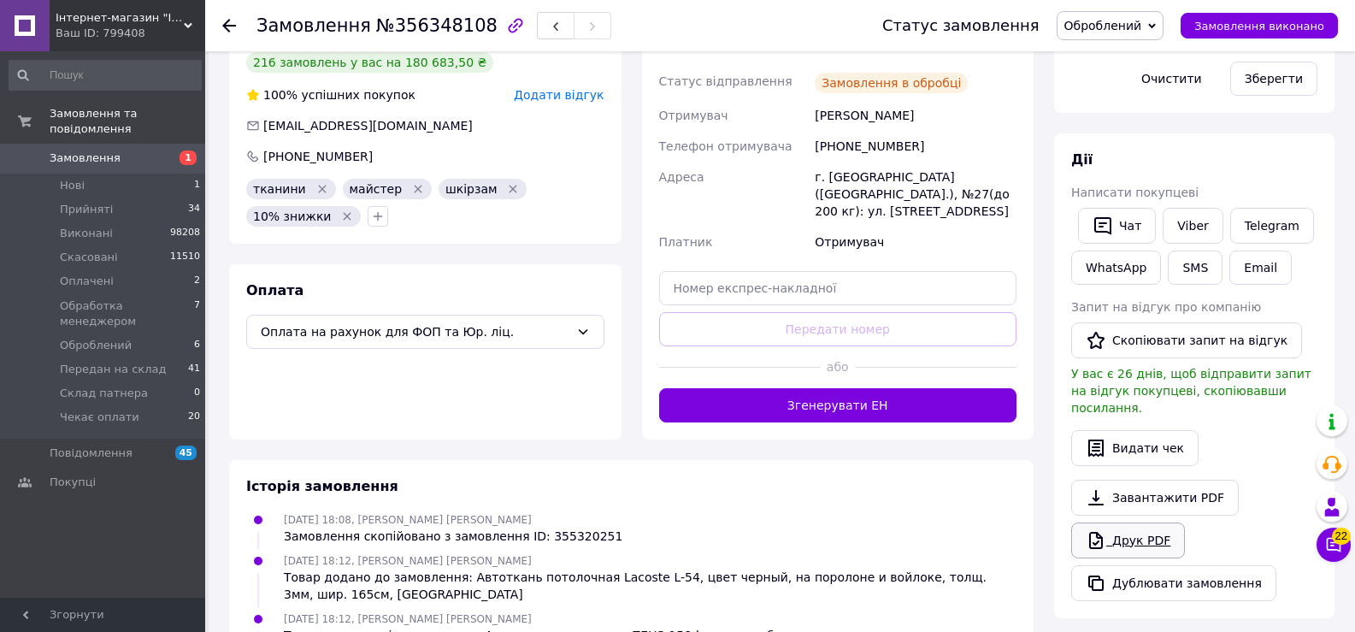
scroll to position [392, 0]
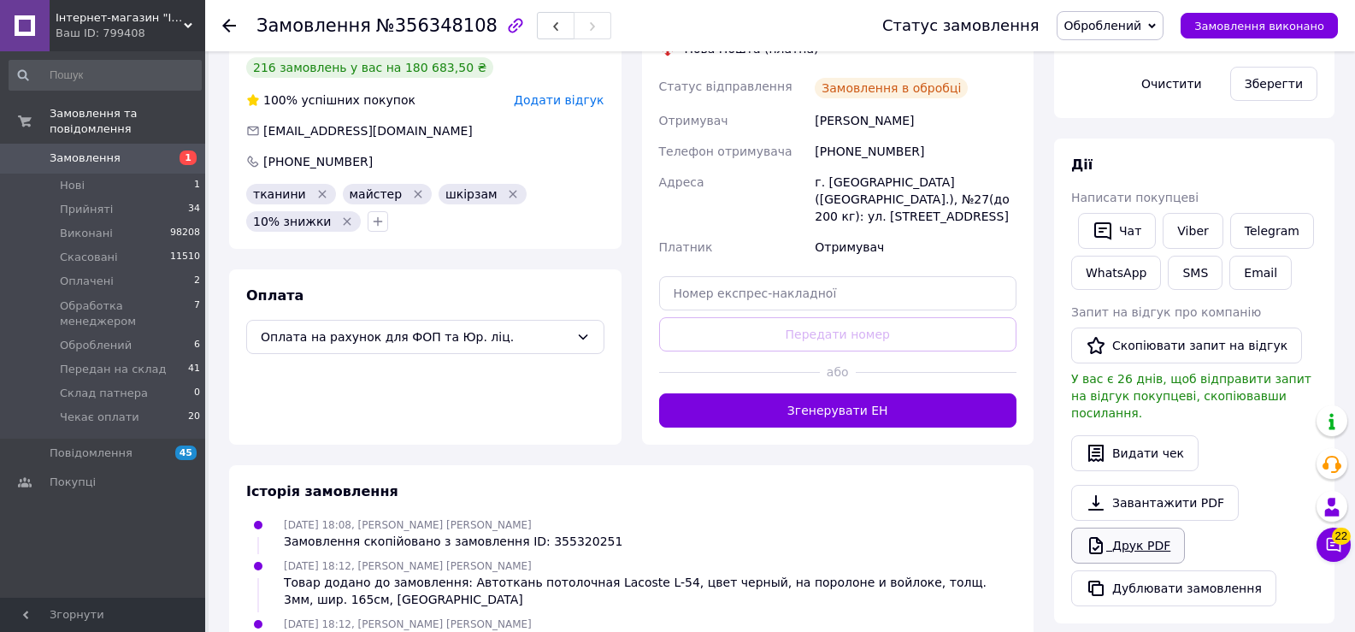
click at [1161, 540] on link "Друк PDF" at bounding box center [1128, 546] width 114 height 36
click at [1142, 20] on span "Оброблений" at bounding box center [1104, 26] width 78 height 14
click at [1147, 182] on li "Передан на склад" at bounding box center [1138, 188] width 160 height 26
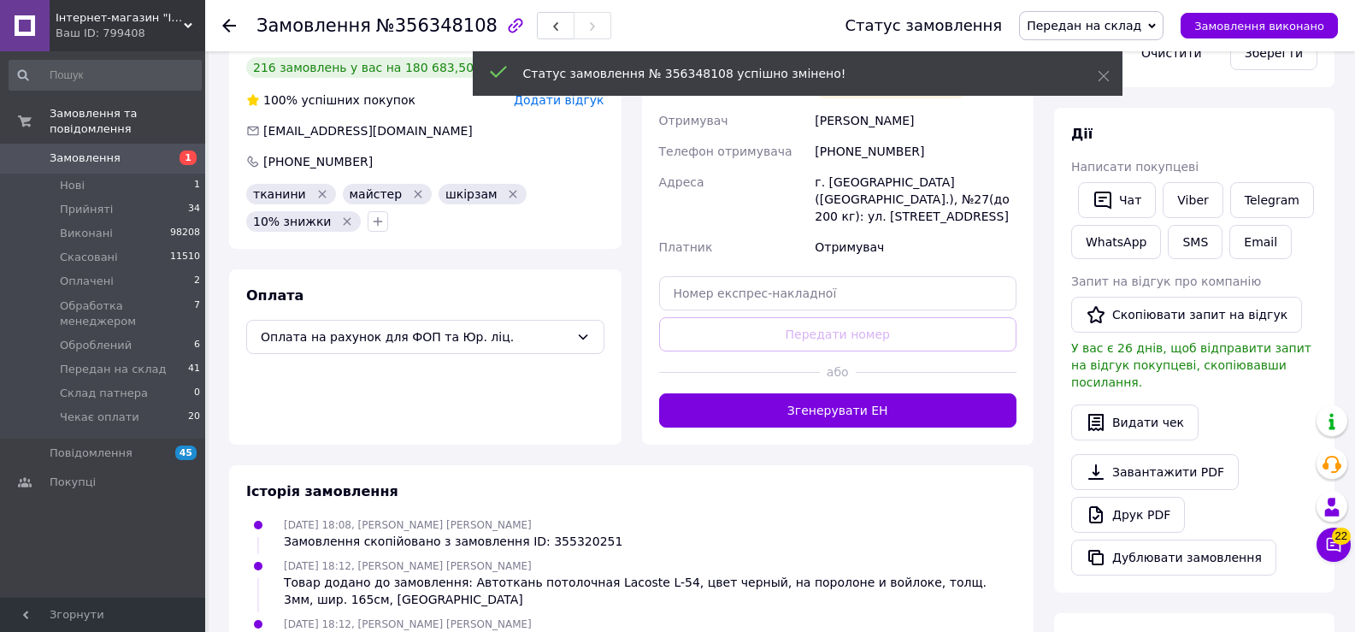
click at [225, 20] on icon at bounding box center [229, 26] width 14 height 14
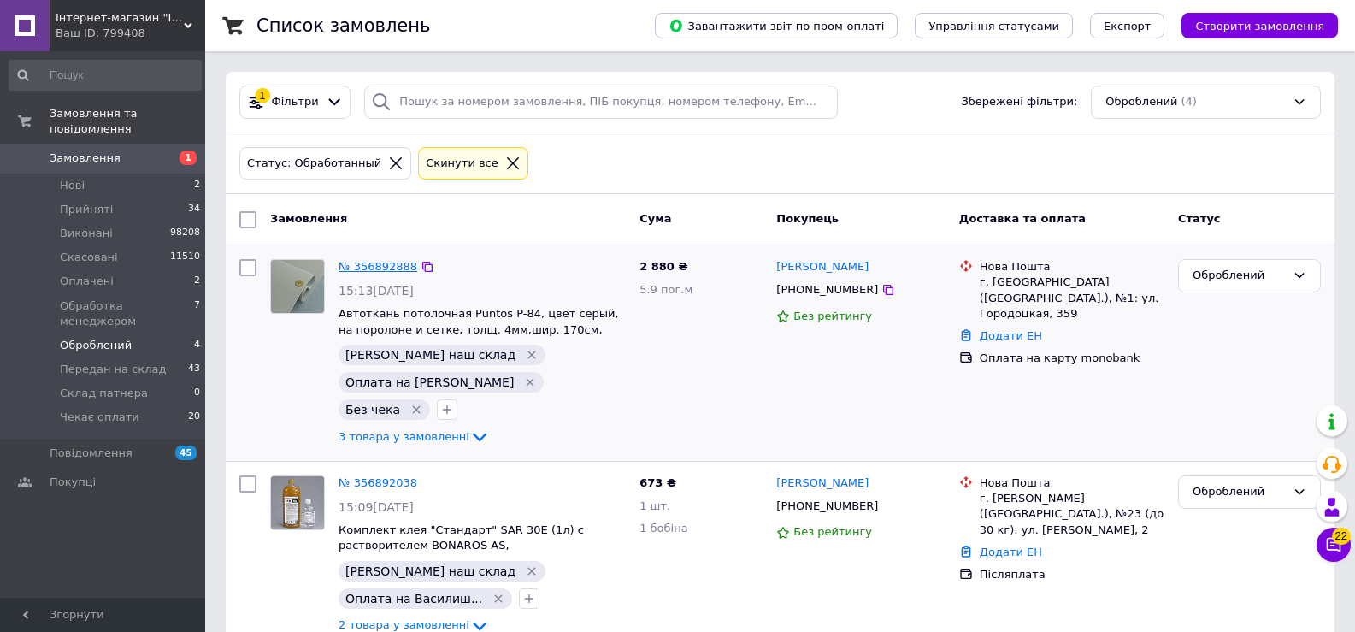
click at [384, 268] on link "№ 356892888" at bounding box center [378, 266] width 79 height 13
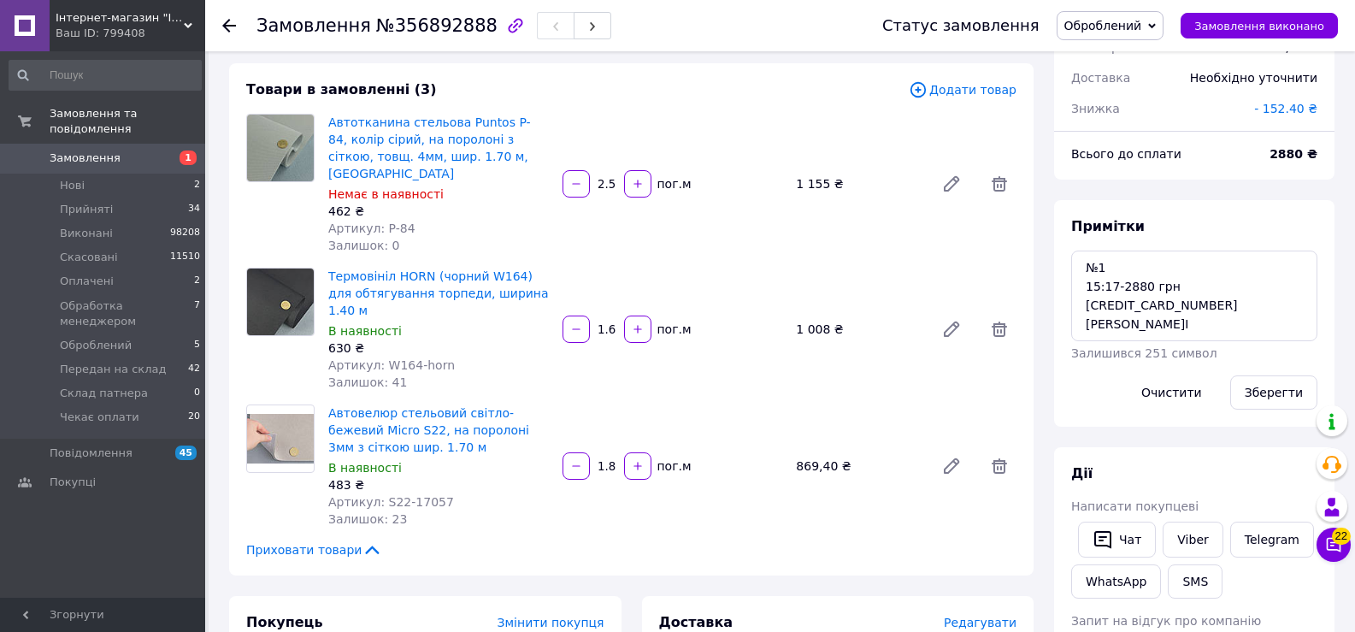
scroll to position [428, 0]
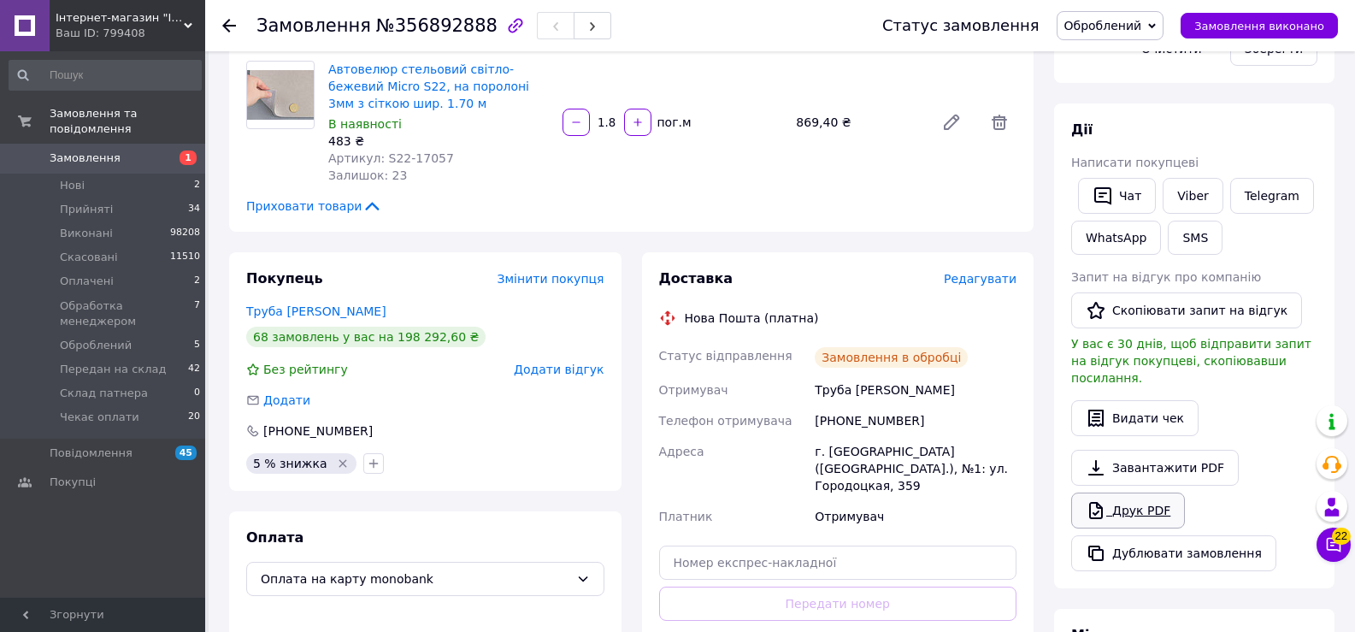
click at [1156, 505] on link "Друк PDF" at bounding box center [1128, 511] width 114 height 36
click at [1165, 18] on span "Оброблений" at bounding box center [1111, 25] width 108 height 29
click at [1182, 196] on li "Передан на склад" at bounding box center [1138, 188] width 160 height 26
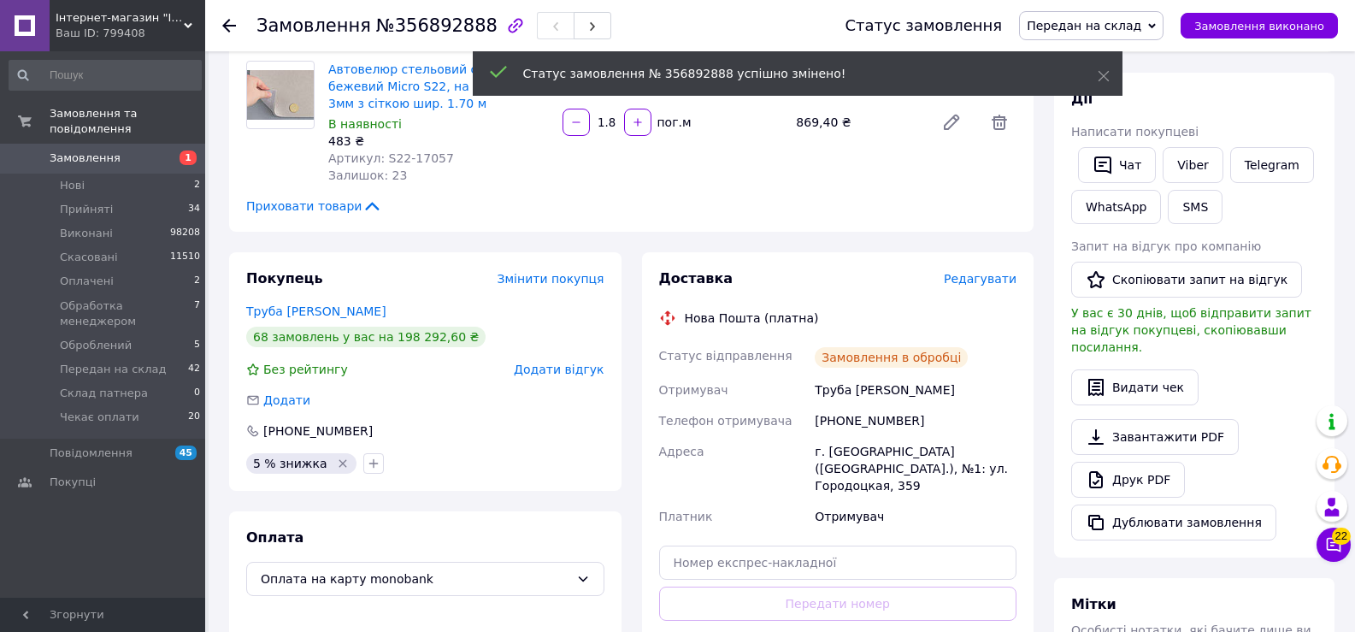
scroll to position [106, 0]
click at [227, 25] on use at bounding box center [229, 26] width 14 height 14
